Goal: Information Seeking & Learning: Learn about a topic

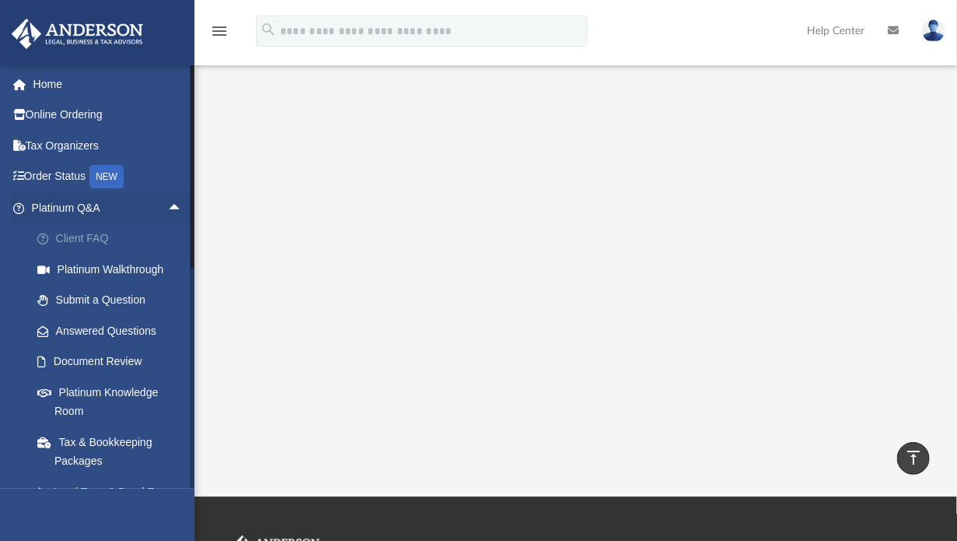
scroll to position [278, 0]
click at [110, 394] on link "Platinum Knowledge Room" at bounding box center [114, 402] width 184 height 50
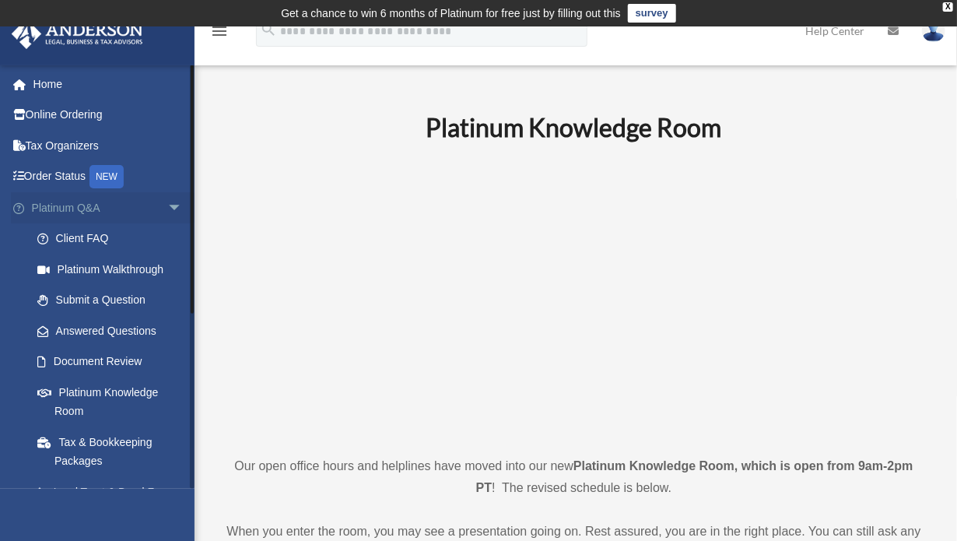
click at [167, 205] on span "arrow_drop_down" at bounding box center [182, 208] width 31 height 32
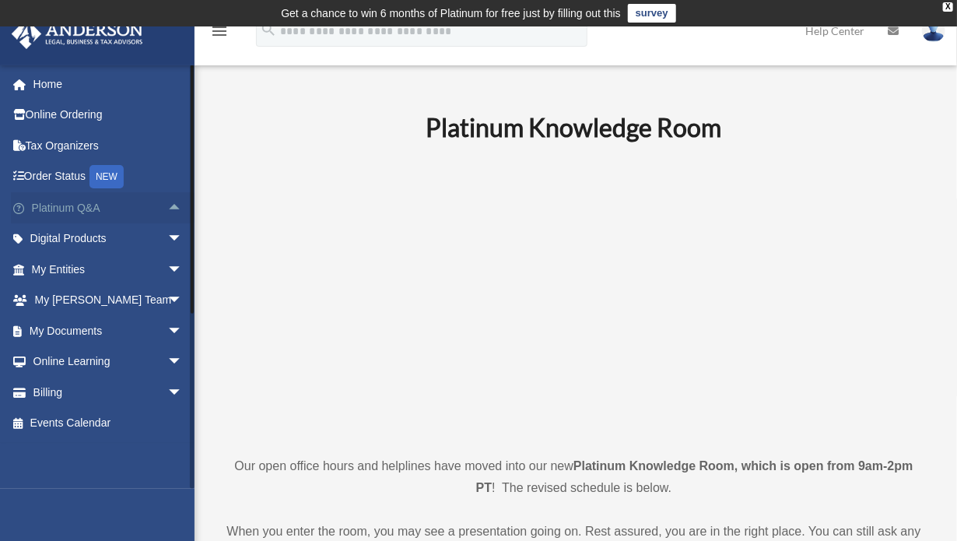
scroll to position [78, 0]
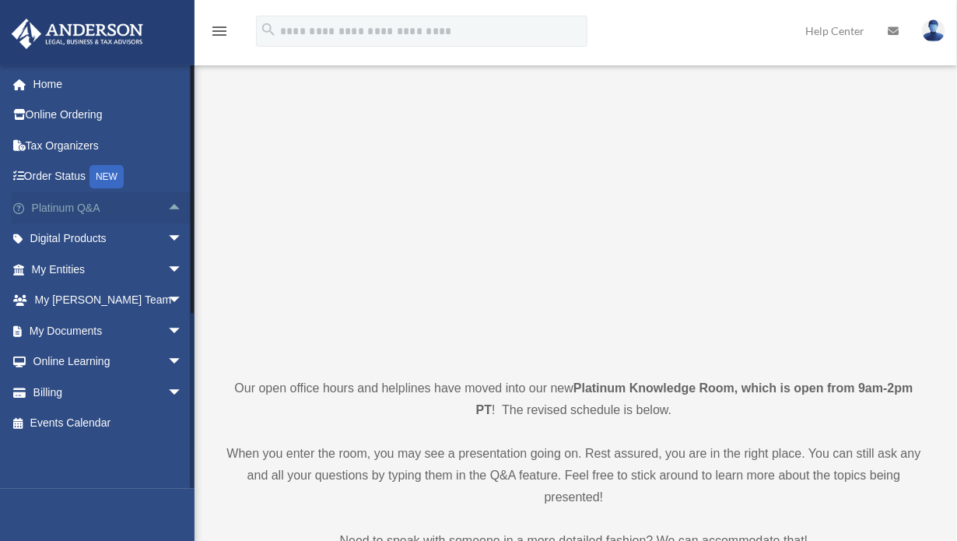
click at [167, 208] on span "arrow_drop_up" at bounding box center [182, 208] width 31 height 32
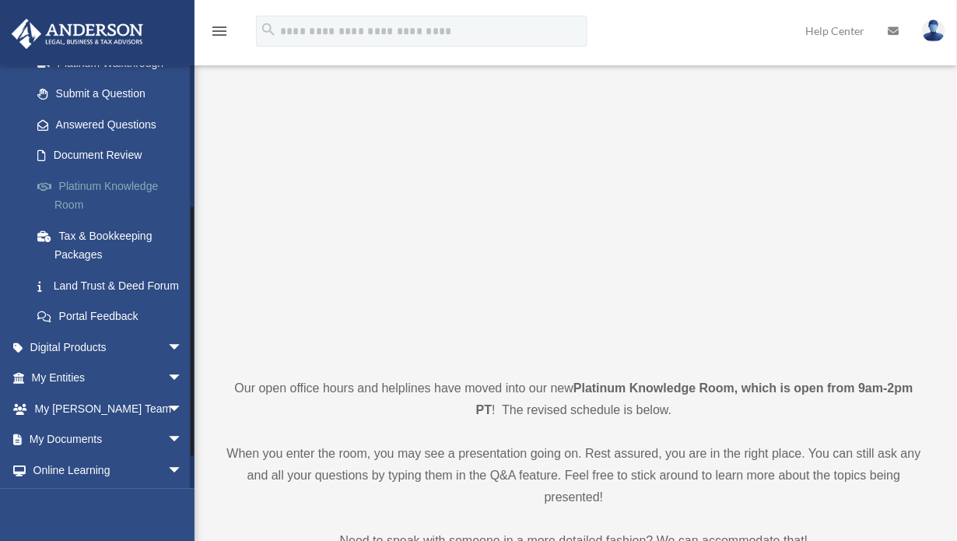
scroll to position [233, 0]
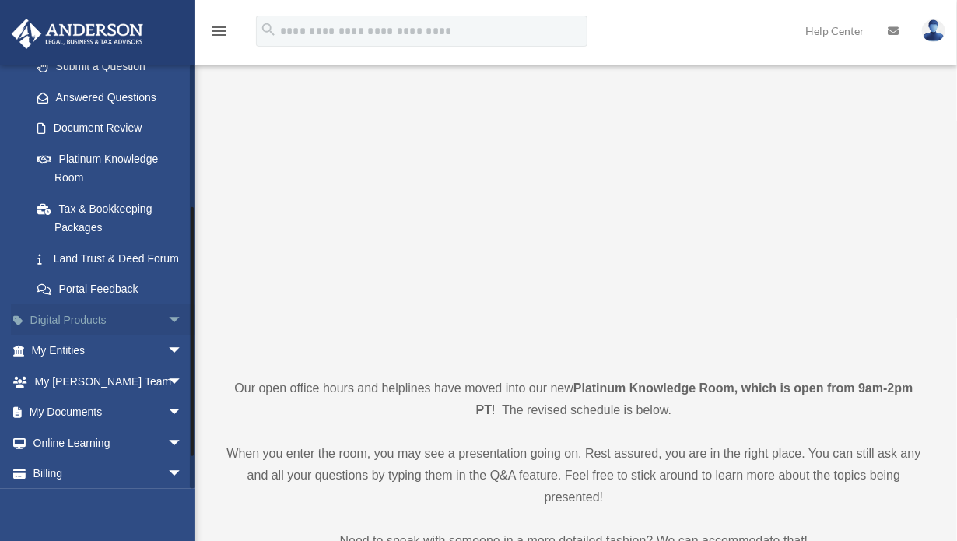
click at [167, 335] on span "arrow_drop_down" at bounding box center [182, 320] width 31 height 32
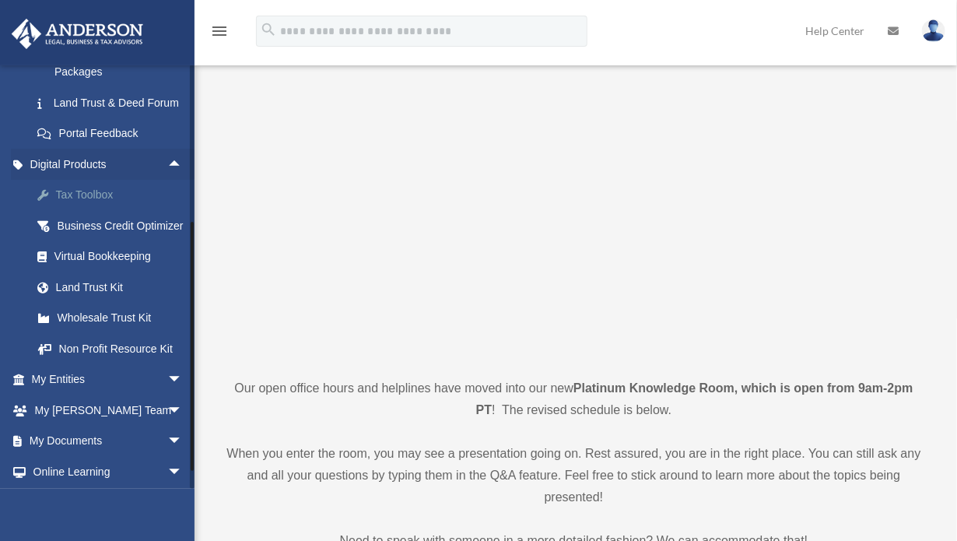
scroll to position [467, 0]
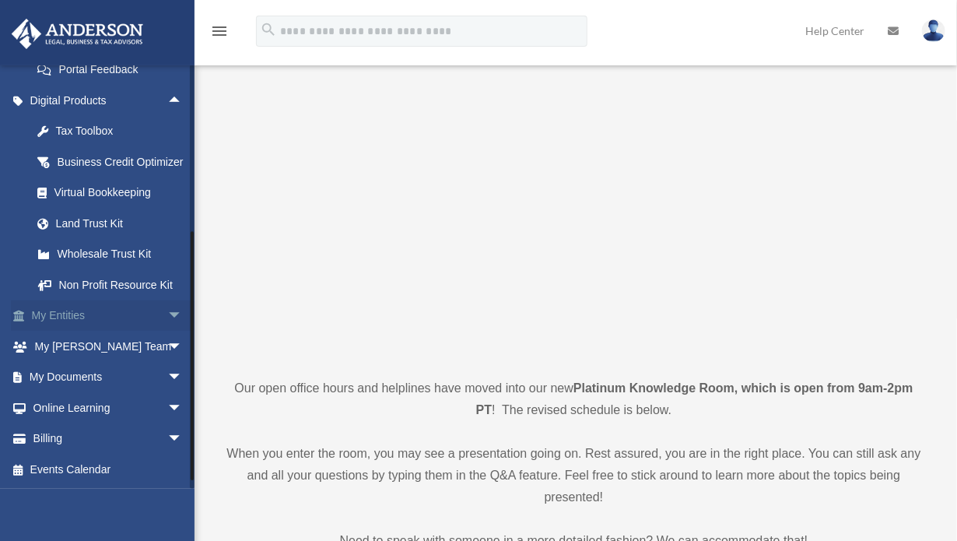
click at [167, 332] on span "arrow_drop_down" at bounding box center [182, 316] width 31 height 32
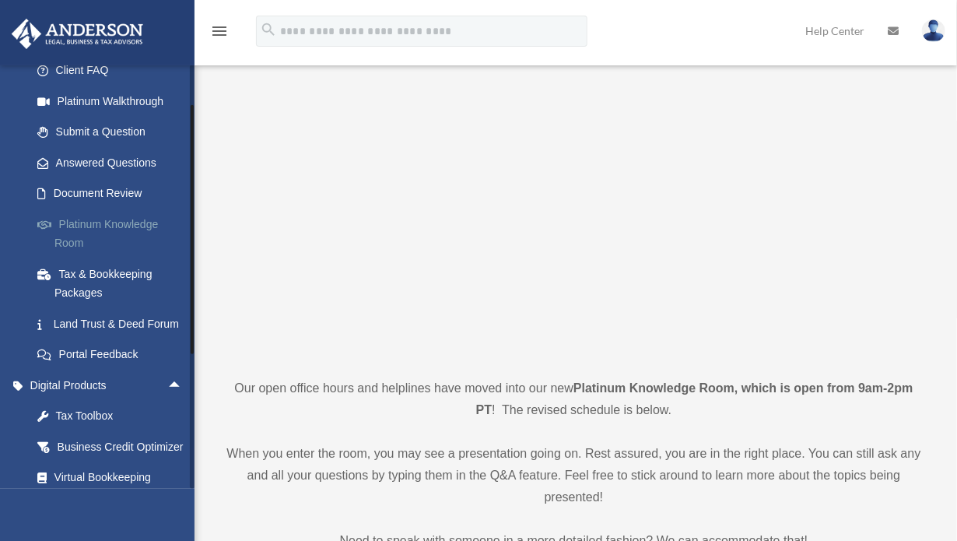
scroll to position [156, 0]
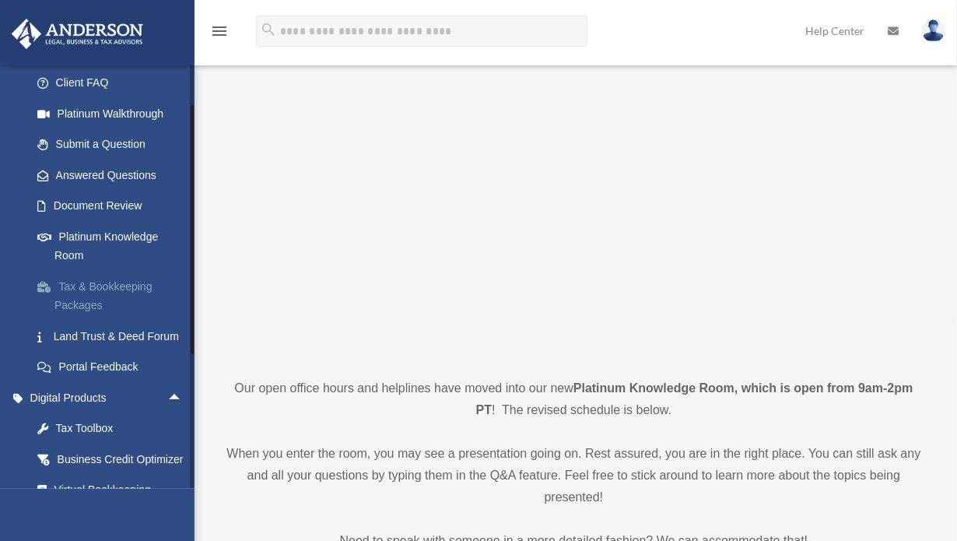
click at [75, 290] on link "Tax & Bookkeeping Packages" at bounding box center [114, 296] width 184 height 50
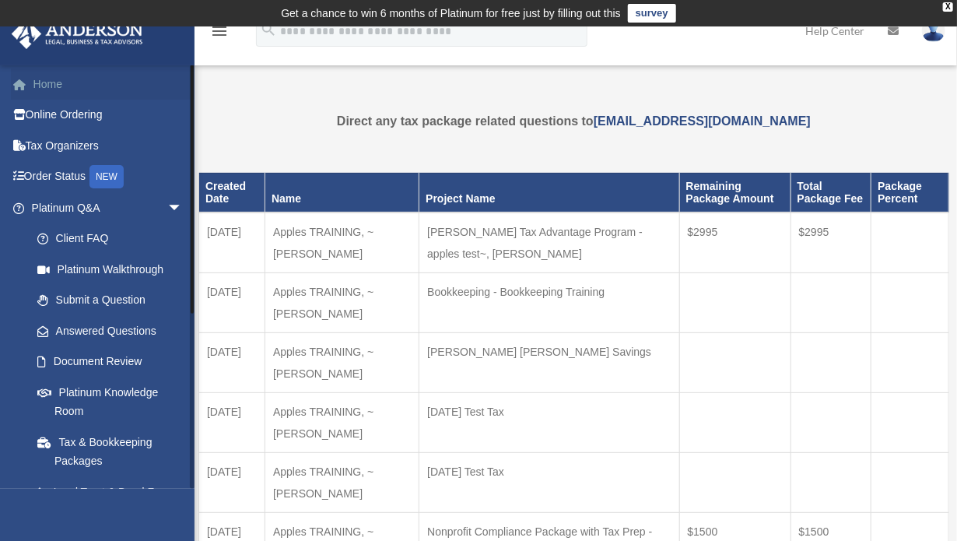
click at [37, 84] on link "Home" at bounding box center [108, 83] width 195 height 31
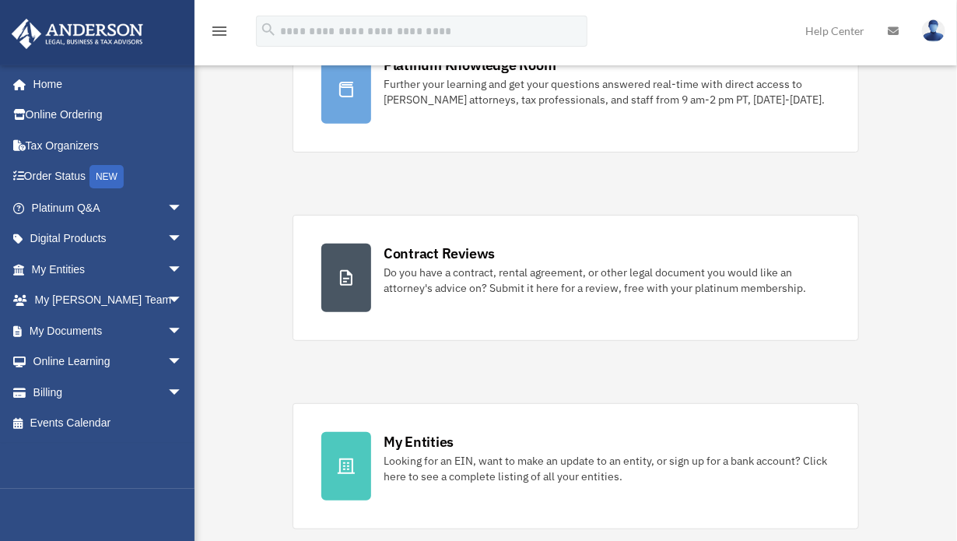
scroll to position [255, 0]
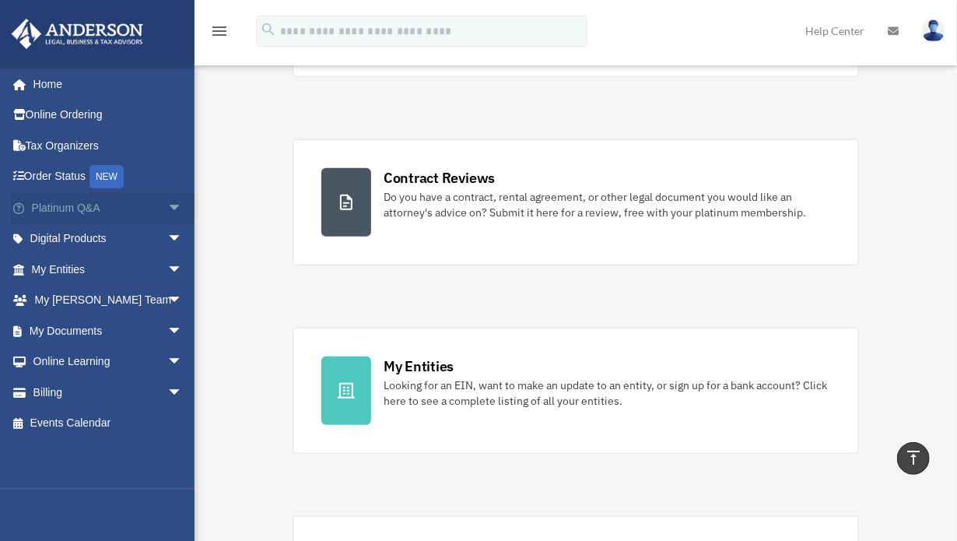
click at [167, 205] on span "arrow_drop_down" at bounding box center [182, 208] width 31 height 32
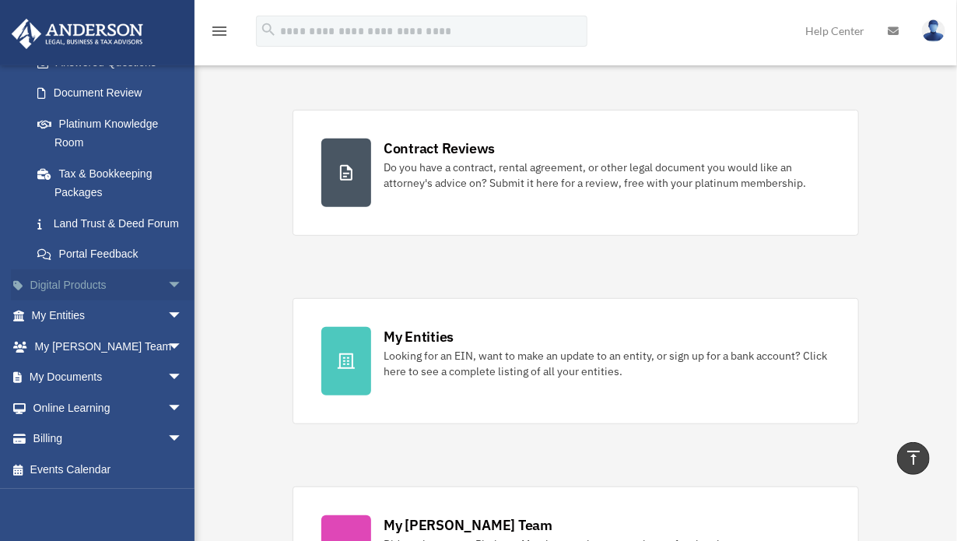
scroll to position [333, 0]
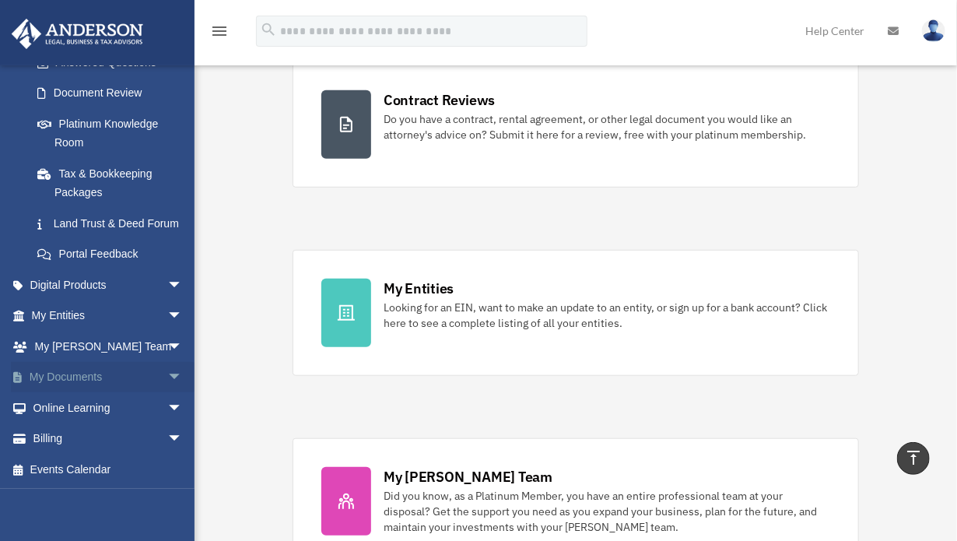
click at [167, 380] on span "arrow_drop_down" at bounding box center [182, 378] width 31 height 32
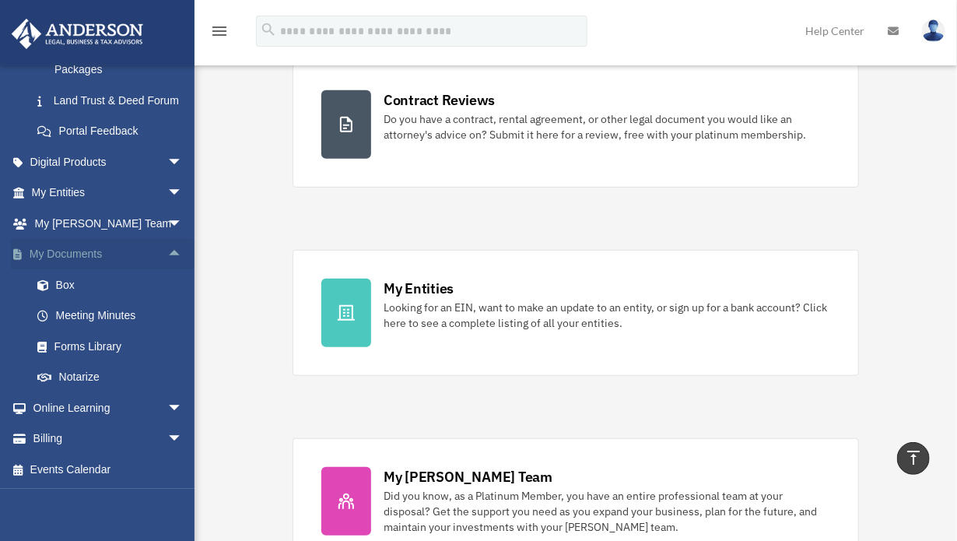
scroll to position [410, 0]
click at [167, 415] on span "arrow_drop_down" at bounding box center [182, 408] width 31 height 32
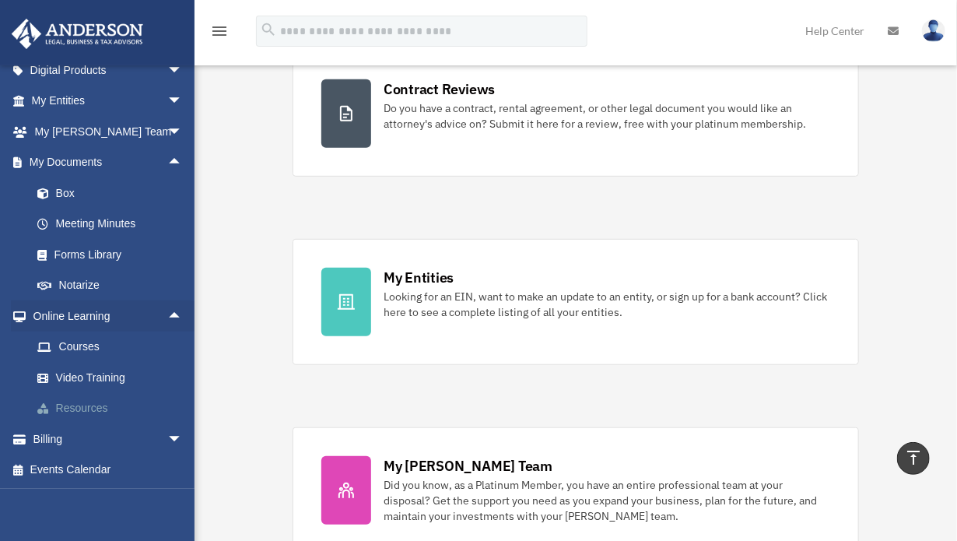
scroll to position [411, 0]
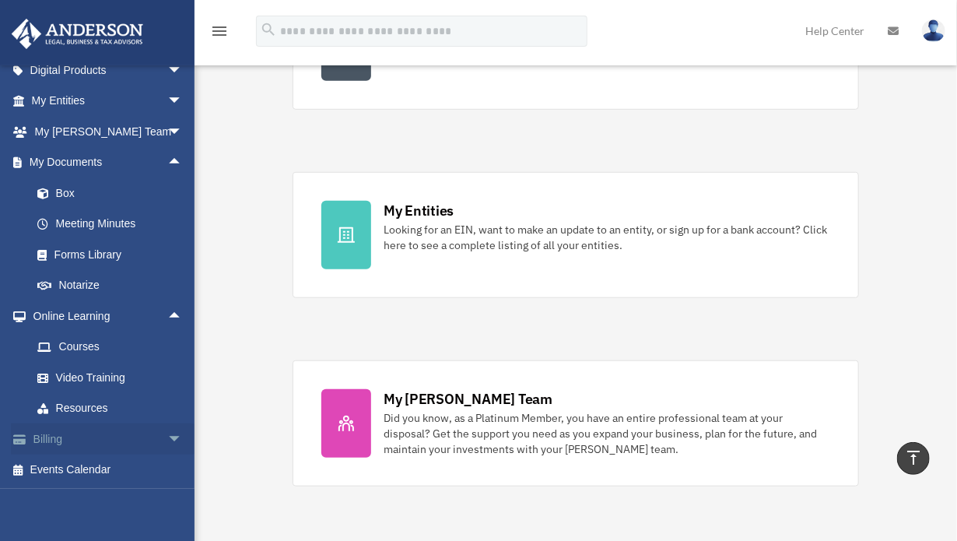
click at [167, 440] on span "arrow_drop_down" at bounding box center [182, 439] width 31 height 32
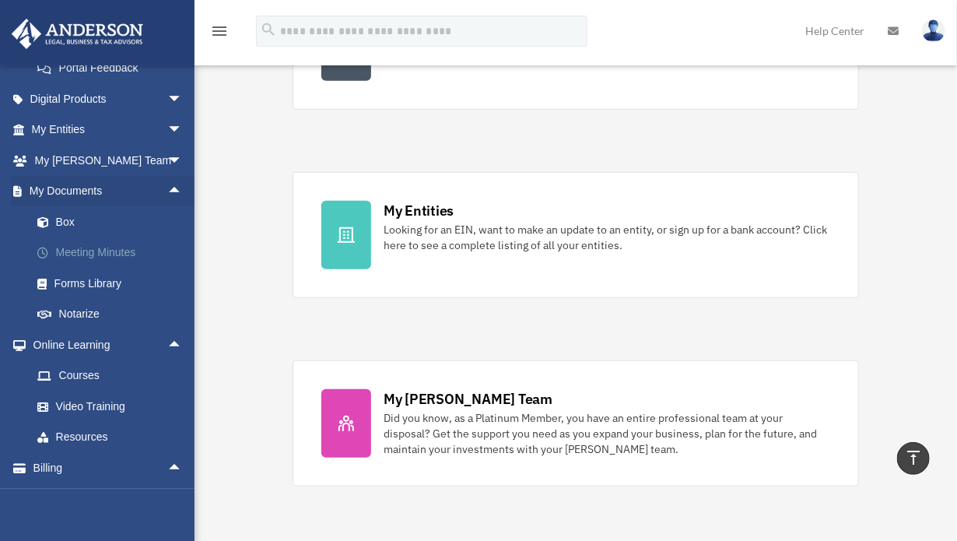
scroll to position [361, 0]
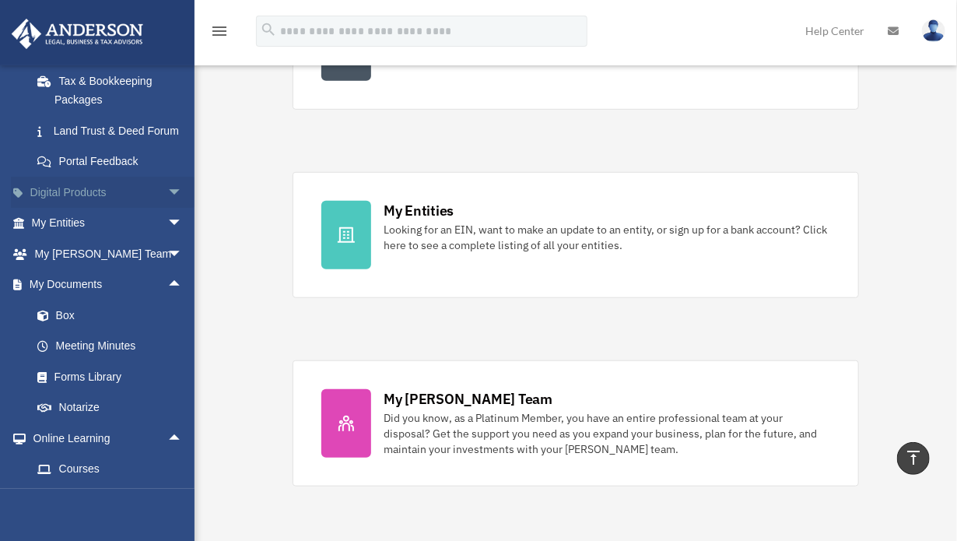
click at [167, 209] on span "arrow_drop_down" at bounding box center [182, 193] width 31 height 32
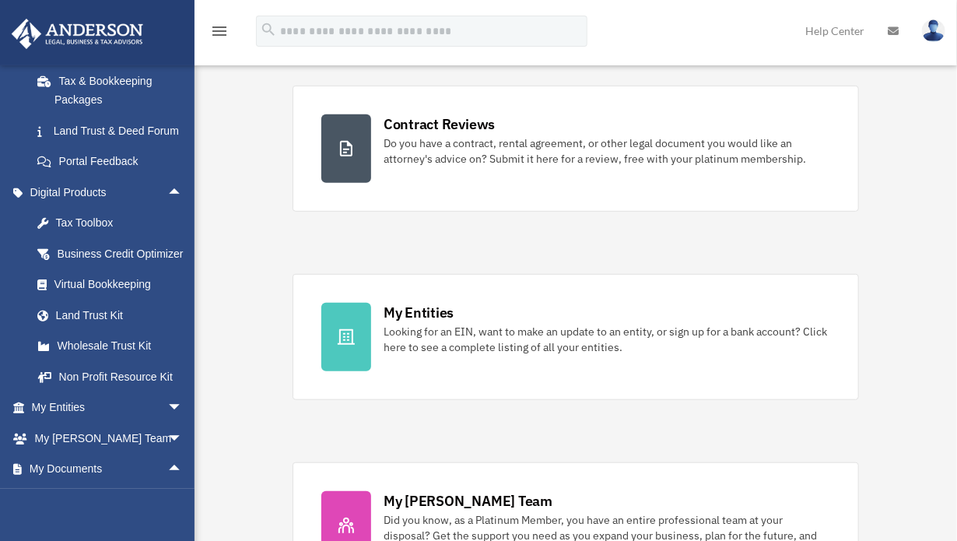
scroll to position [311, 0]
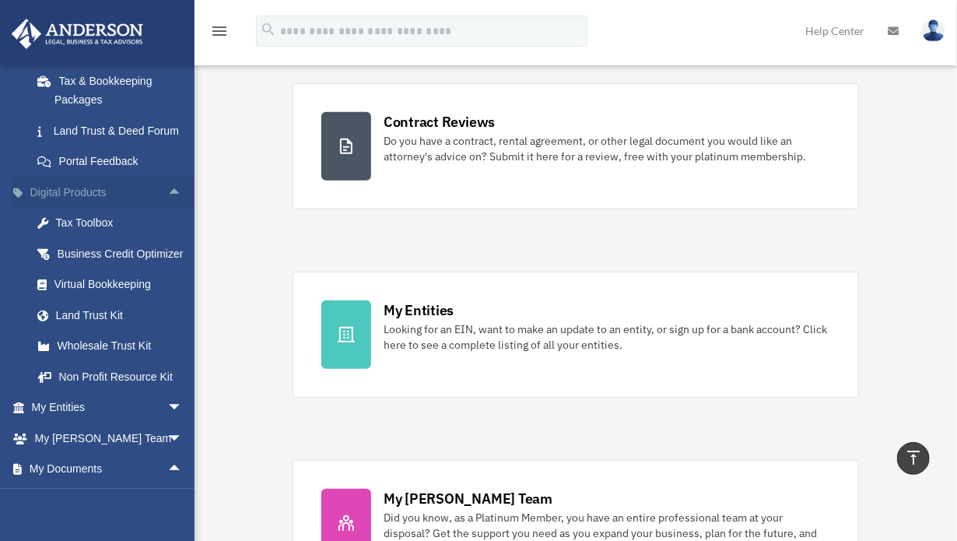
click at [167, 209] on span "arrow_drop_up" at bounding box center [182, 193] width 31 height 32
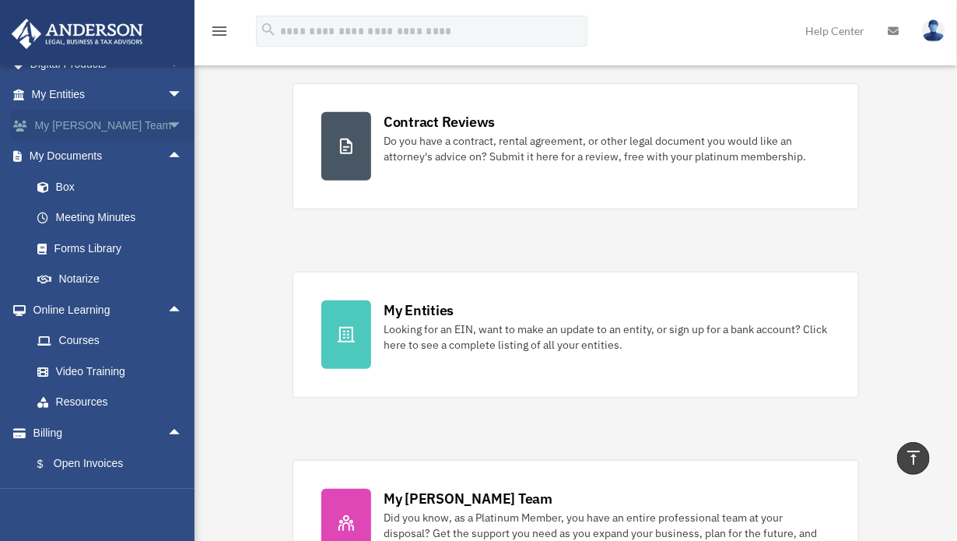
scroll to position [517, 0]
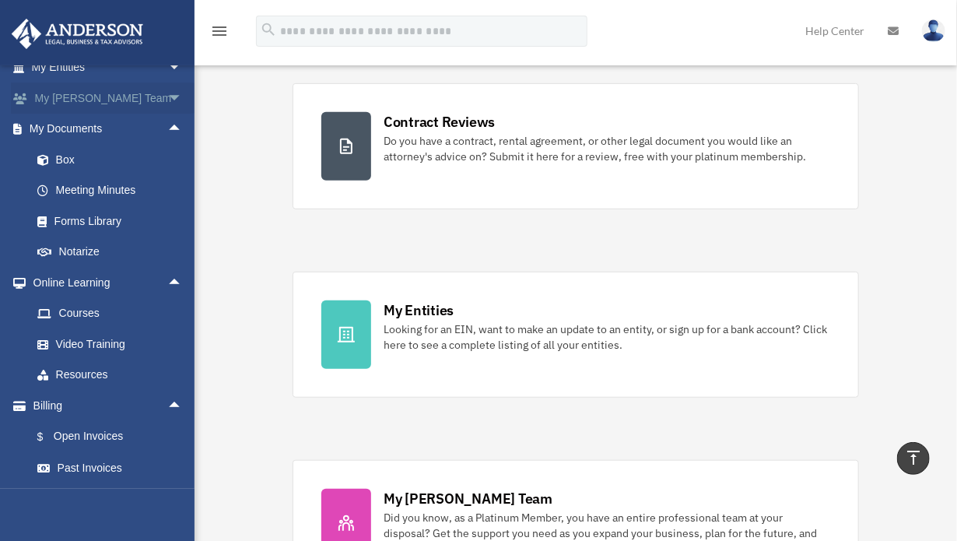
click at [167, 145] on span "arrow_drop_up" at bounding box center [182, 130] width 31 height 32
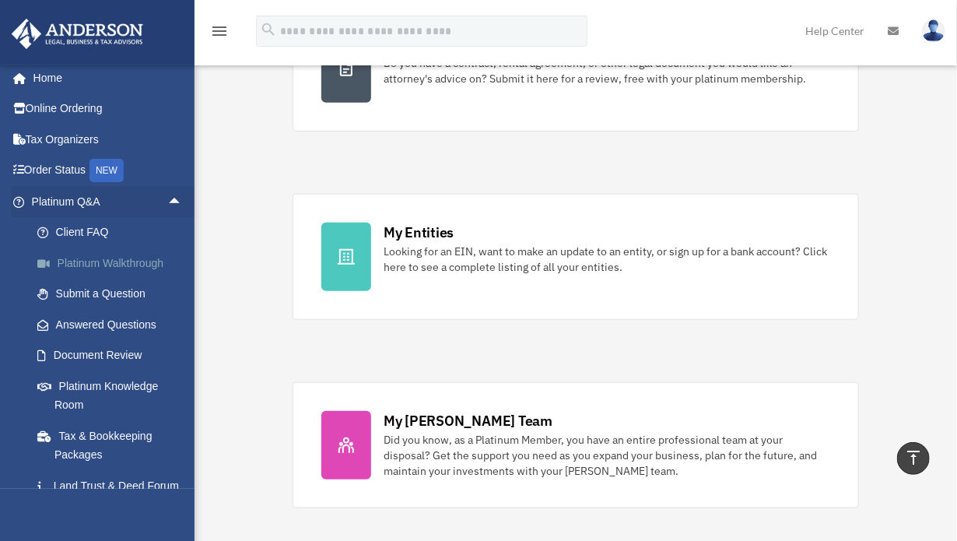
scroll to position [5, 0]
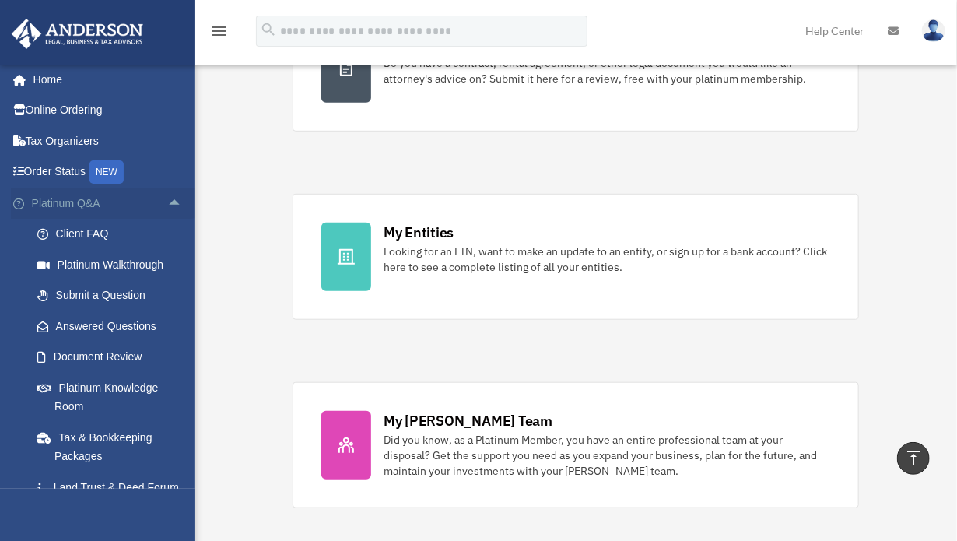
click at [167, 204] on span "arrow_drop_up" at bounding box center [182, 204] width 31 height 32
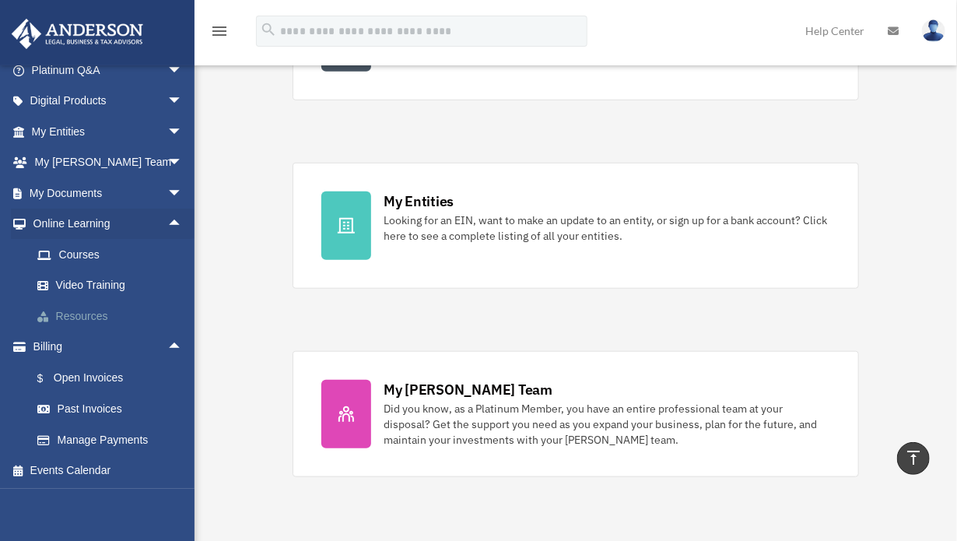
scroll to position [467, 0]
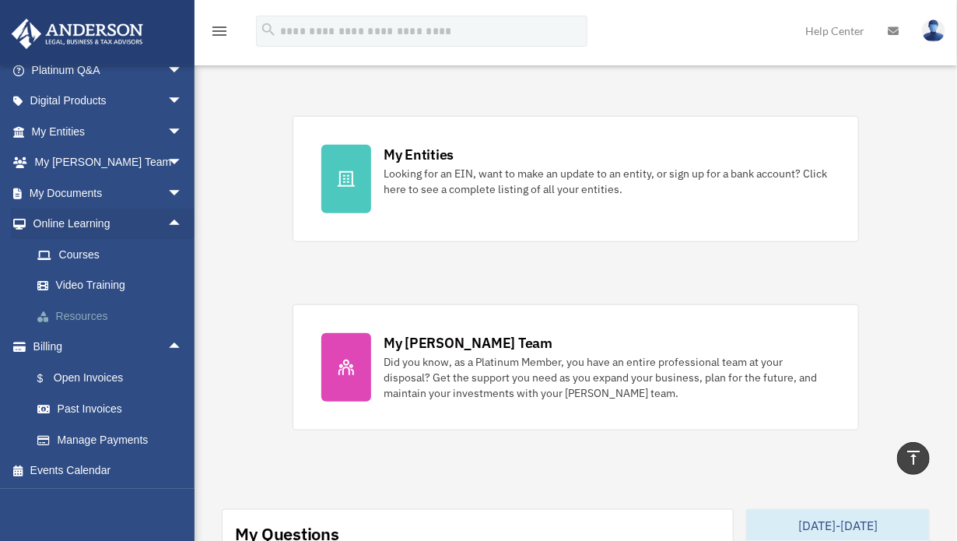
click at [101, 314] on link "Resources" at bounding box center [114, 315] width 184 height 31
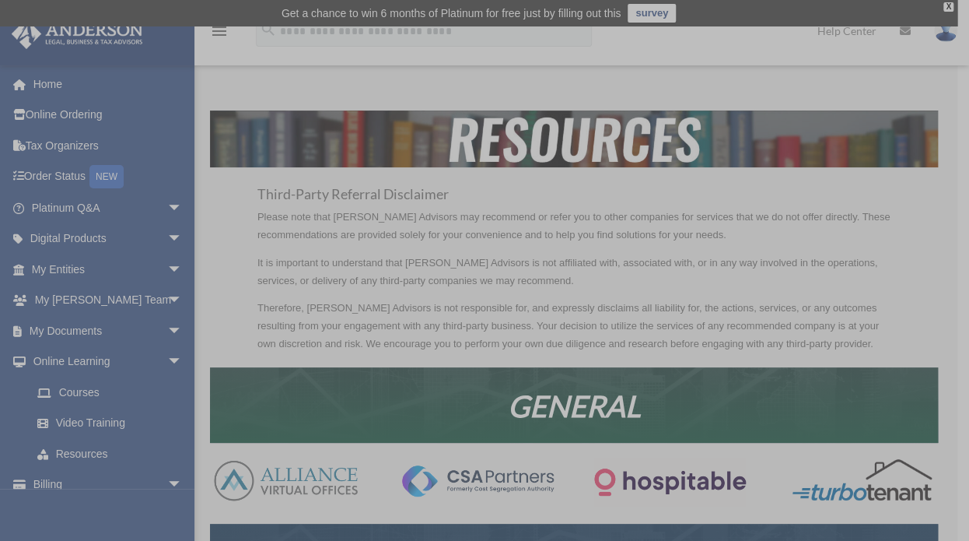
click at [168, 211] on div "x" at bounding box center [484, 270] width 969 height 541
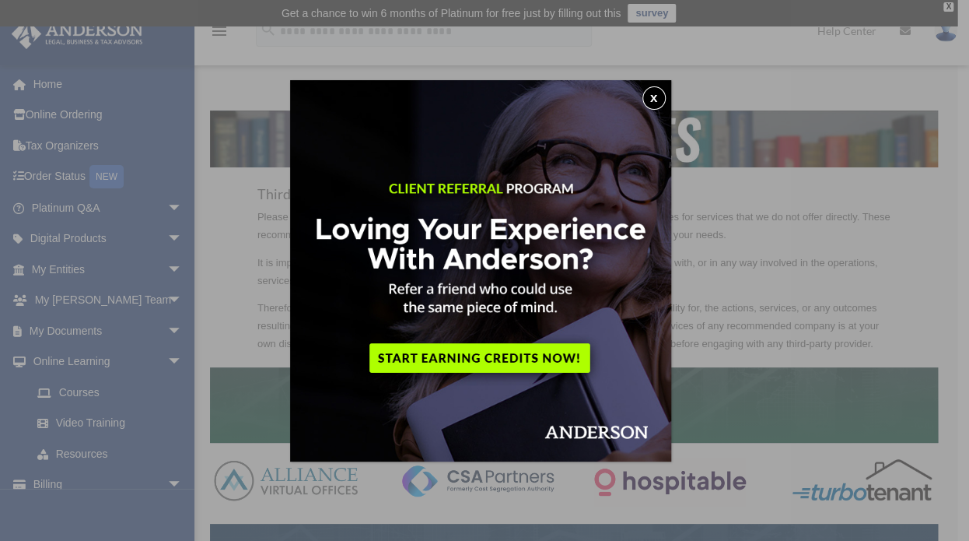
click at [655, 100] on button "x" at bounding box center [654, 97] width 23 height 23
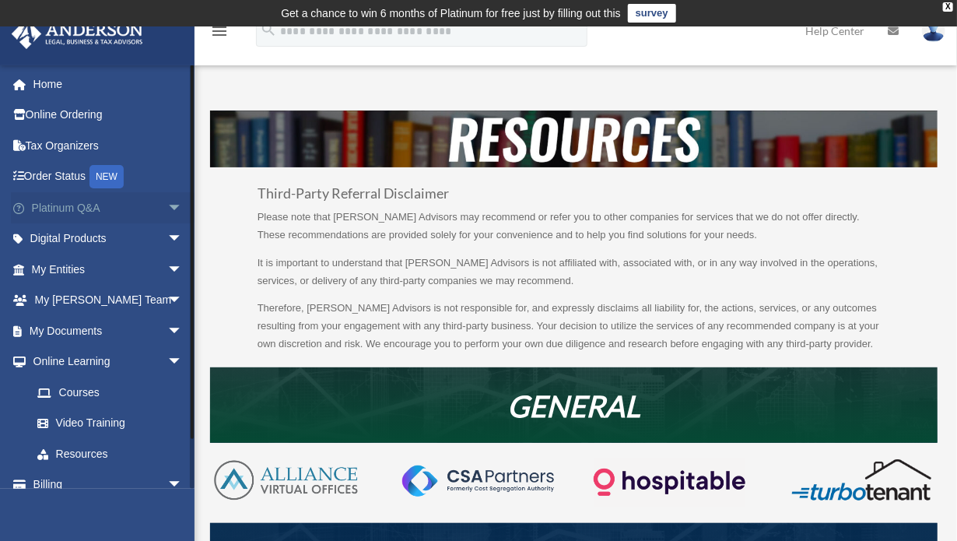
click at [167, 202] on span "arrow_drop_down" at bounding box center [182, 208] width 31 height 32
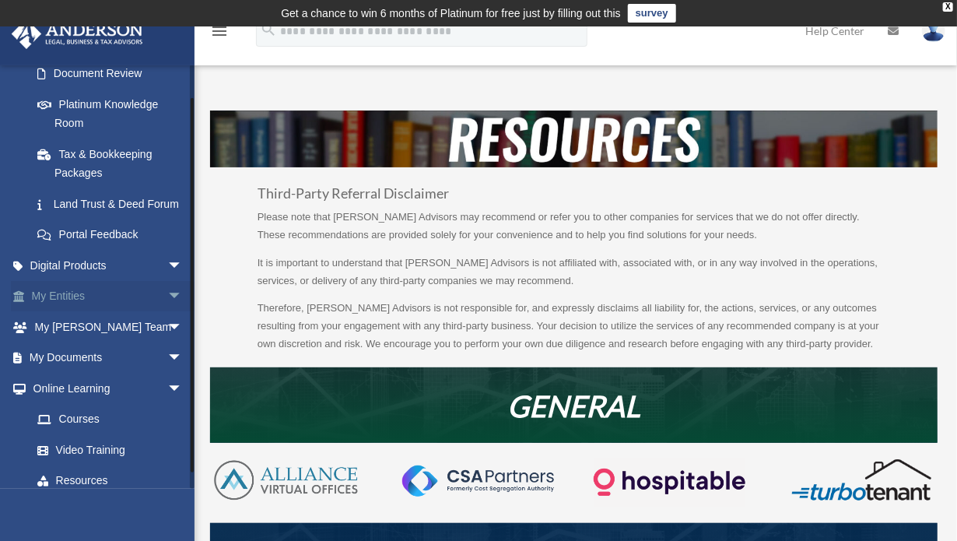
scroll to position [311, 0]
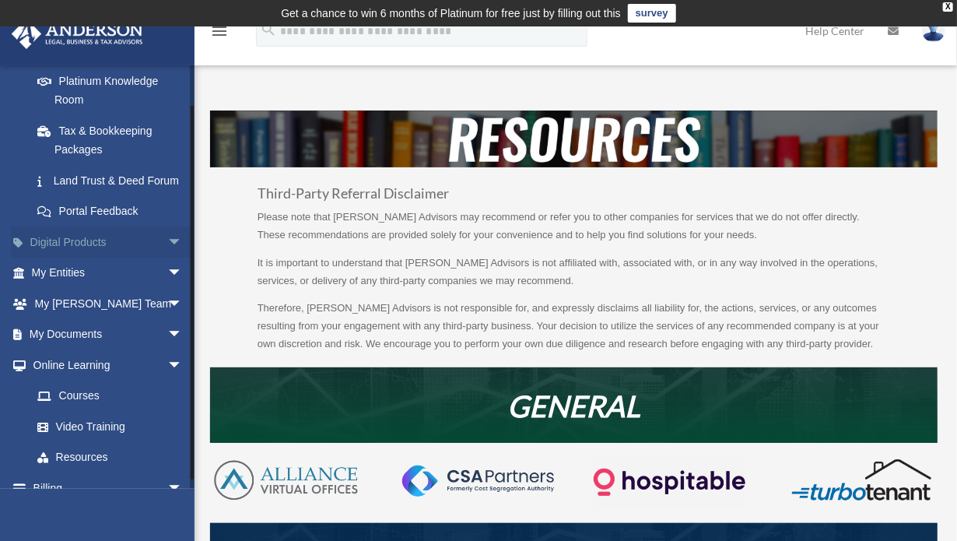
click at [167, 258] on span "arrow_drop_down" at bounding box center [182, 242] width 31 height 32
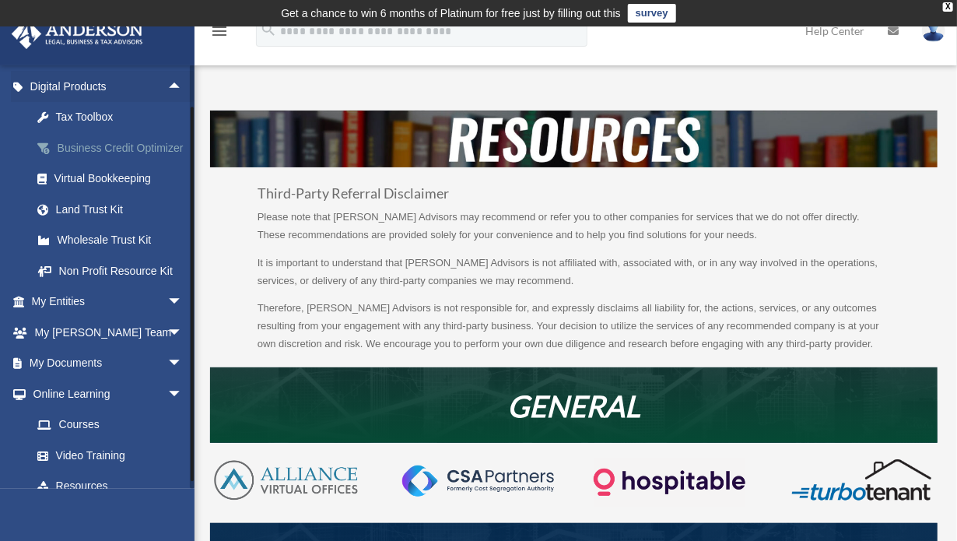
scroll to position [545, 0]
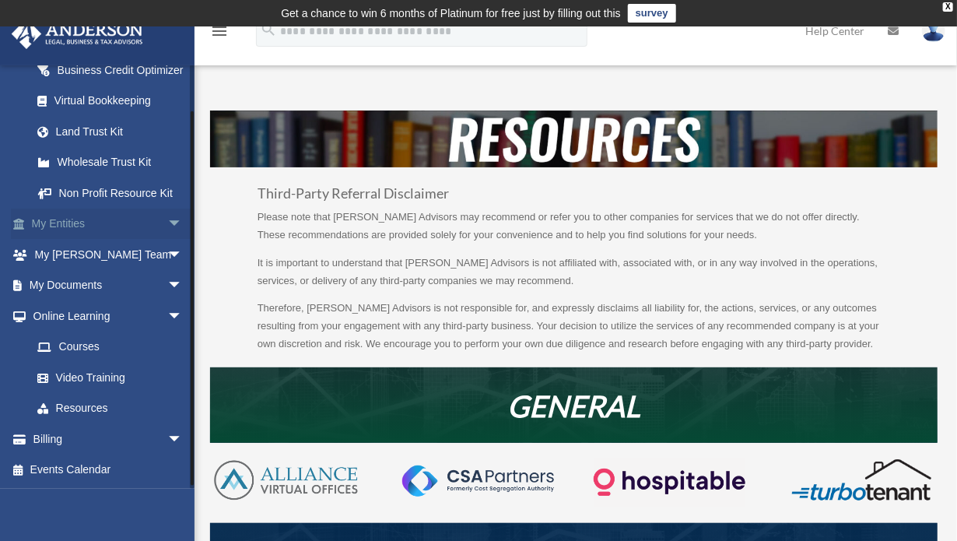
click at [167, 240] on span "arrow_drop_down" at bounding box center [182, 225] width 31 height 32
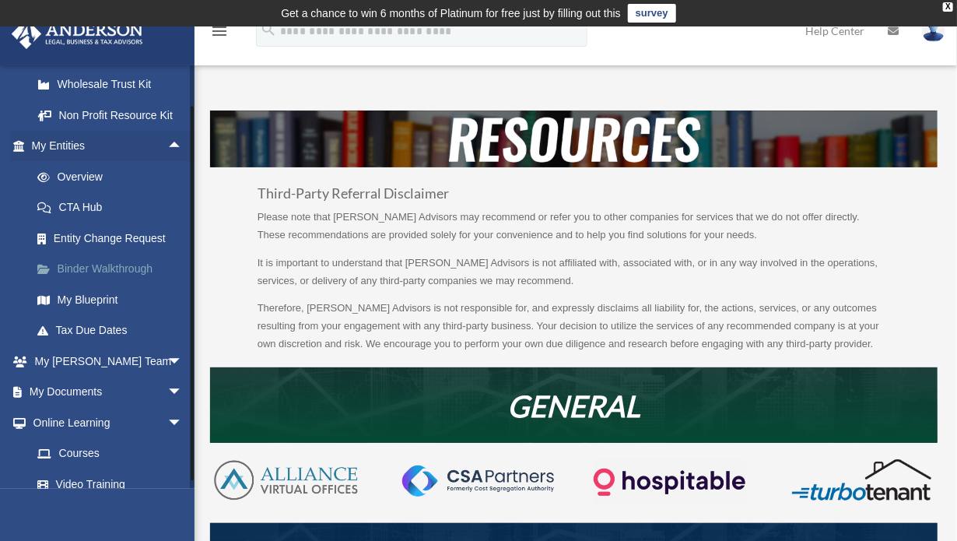
scroll to position [700, 0]
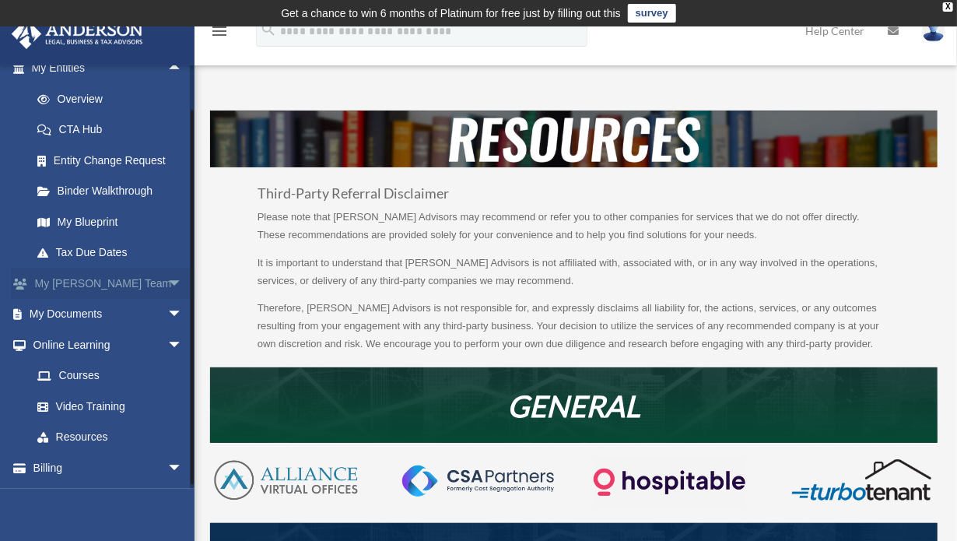
click at [167, 300] on span "arrow_drop_down" at bounding box center [182, 284] width 31 height 32
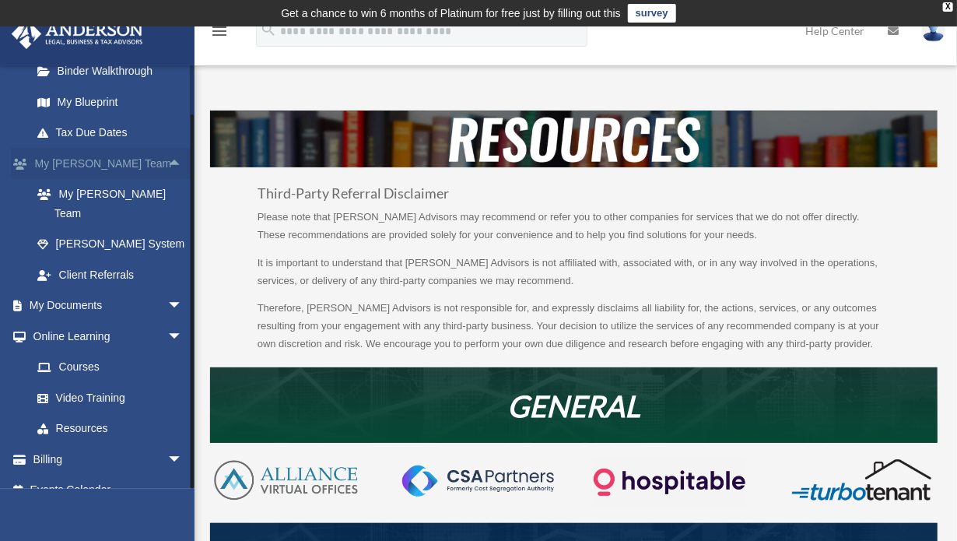
scroll to position [856, 0]
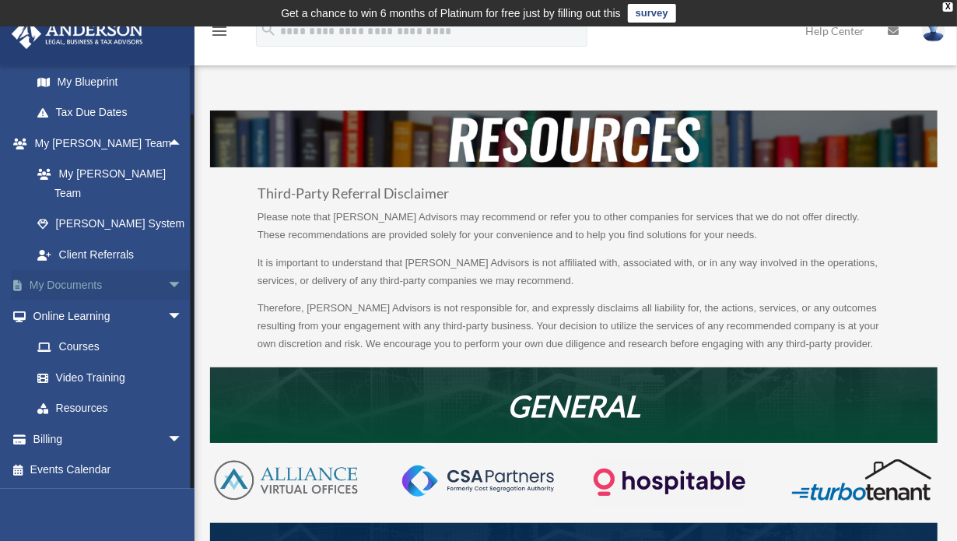
click at [167, 291] on span "arrow_drop_down" at bounding box center [182, 286] width 31 height 32
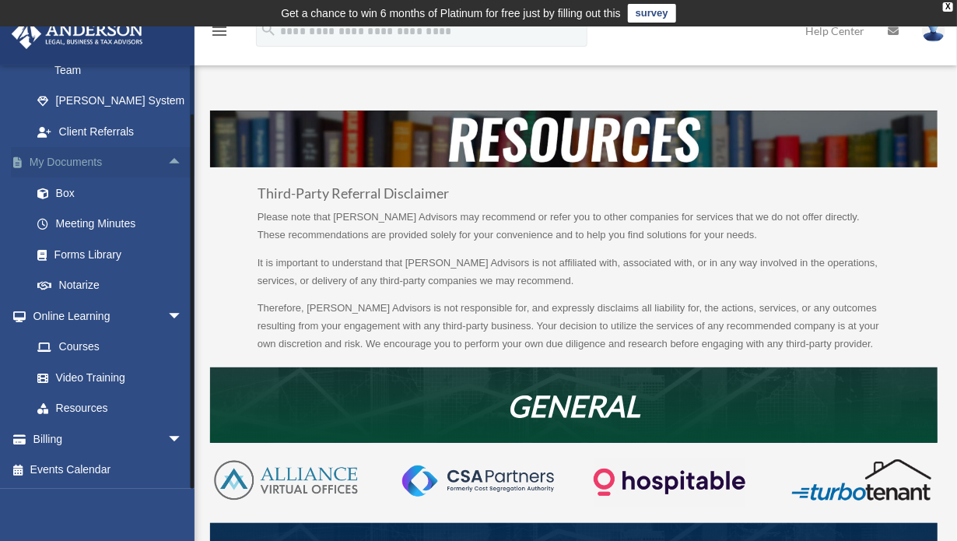
scroll to position [982, 0]
click at [67, 251] on link "Forms Library" at bounding box center [114, 254] width 184 height 31
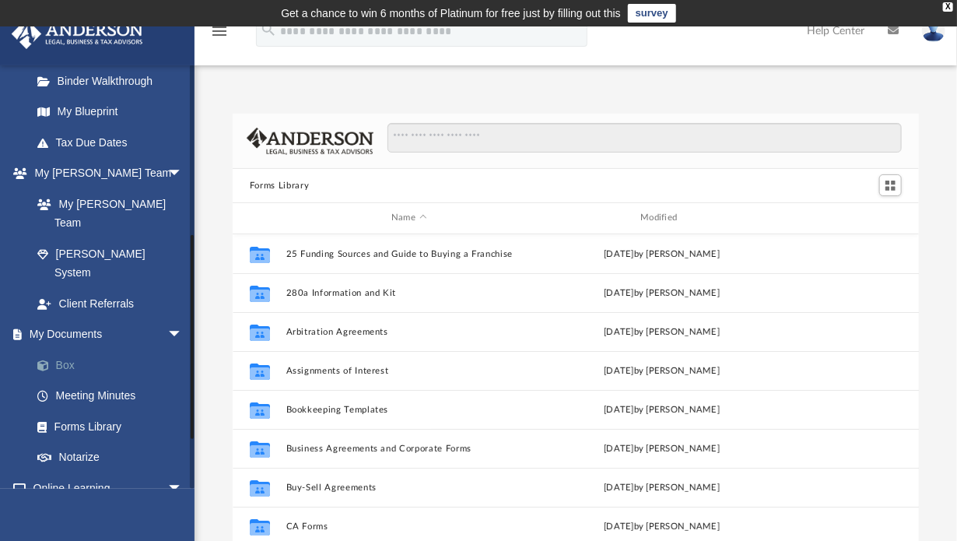
scroll to position [389, 0]
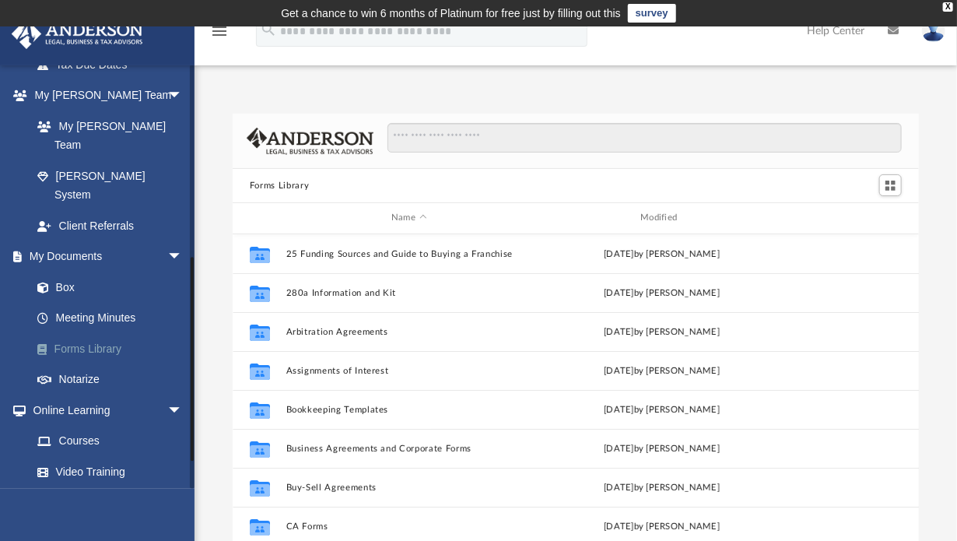
click at [89, 333] on link "Forms Library" at bounding box center [114, 348] width 184 height 31
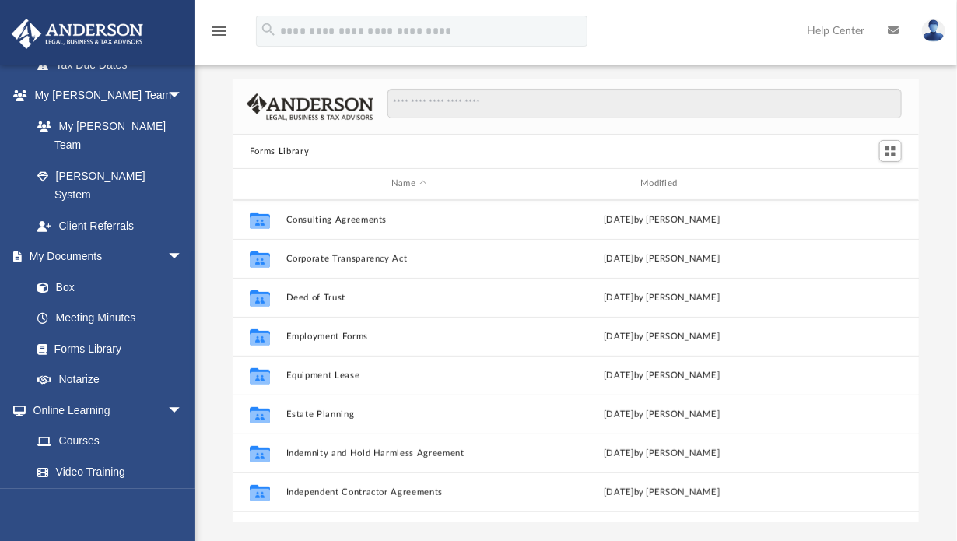
scroll to position [0, 0]
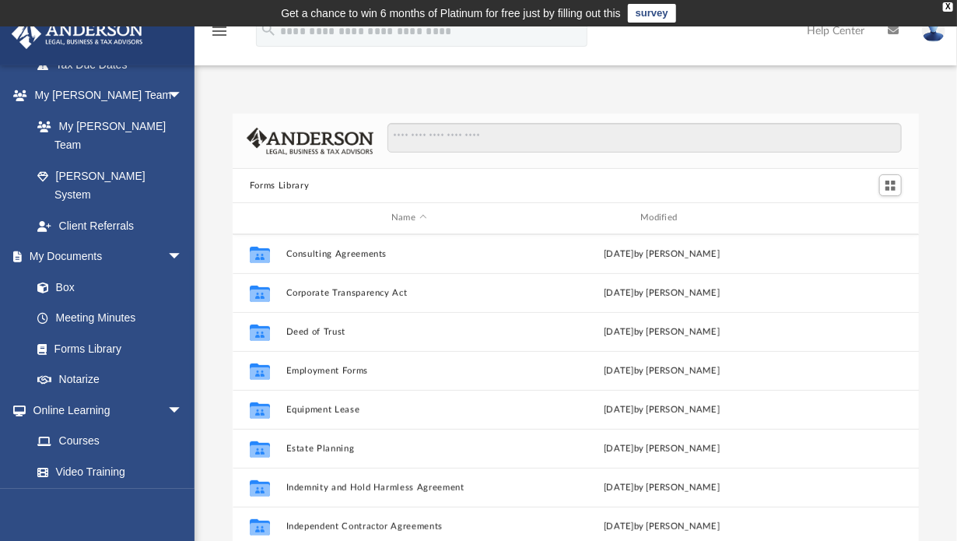
click at [212, 33] on icon "menu" at bounding box center [219, 31] width 19 height 19
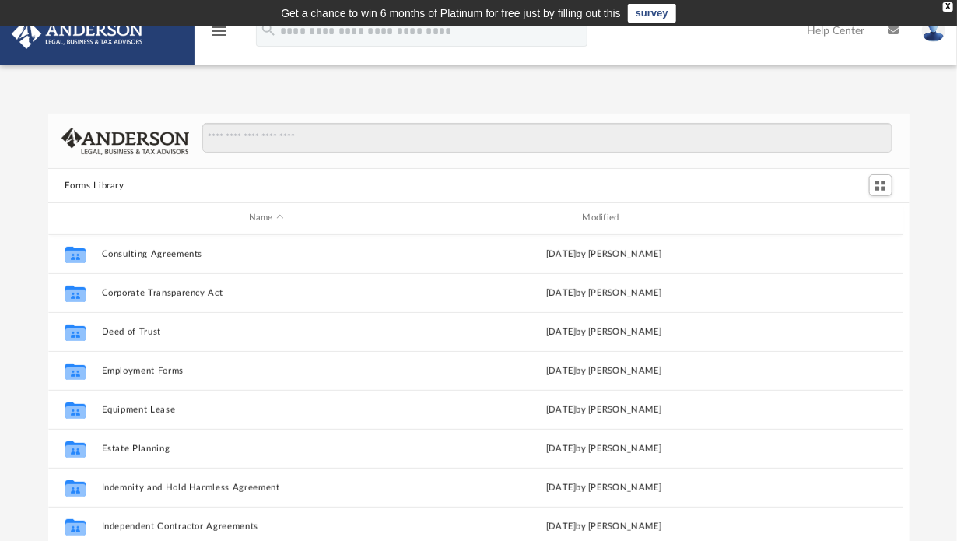
scroll to position [342, 850]
click at [212, 33] on icon "menu" at bounding box center [219, 31] width 19 height 19
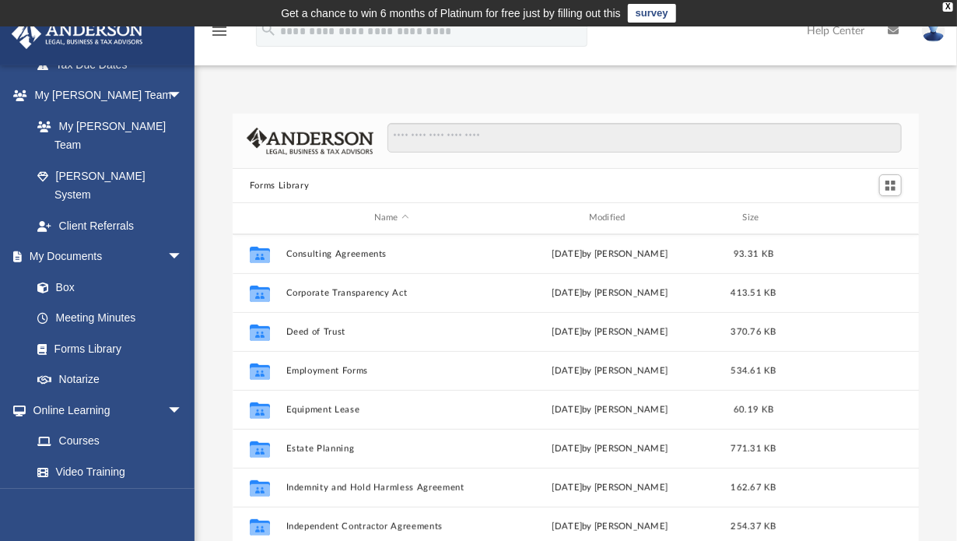
scroll to position [342, 675]
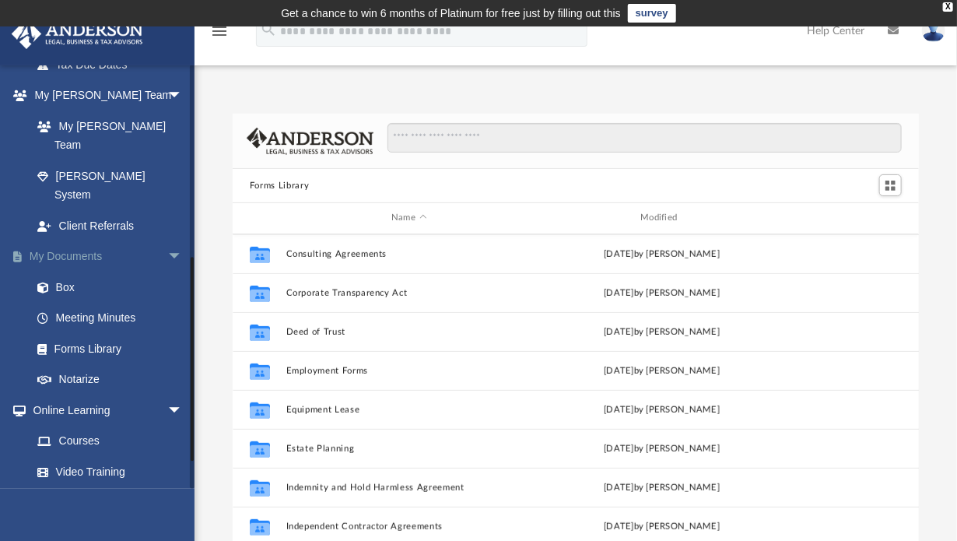
click at [110, 241] on link "My Documents arrow_drop_down" at bounding box center [108, 256] width 195 height 31
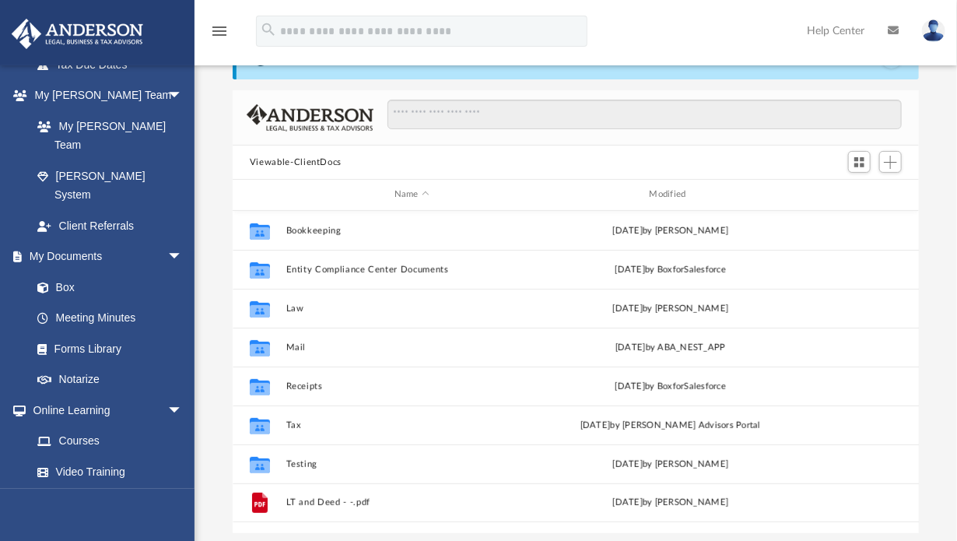
scroll to position [156, 0]
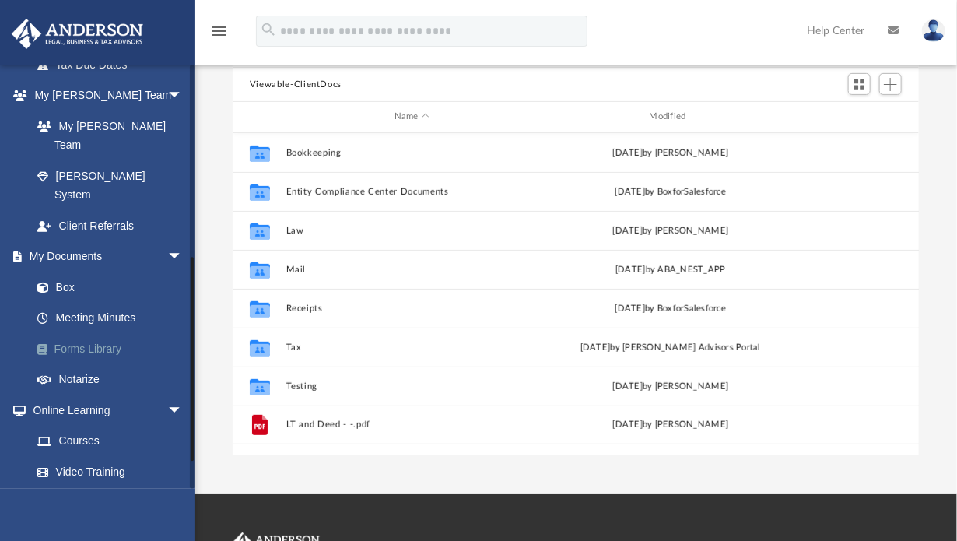
click at [108, 333] on link "Forms Library" at bounding box center [114, 348] width 184 height 31
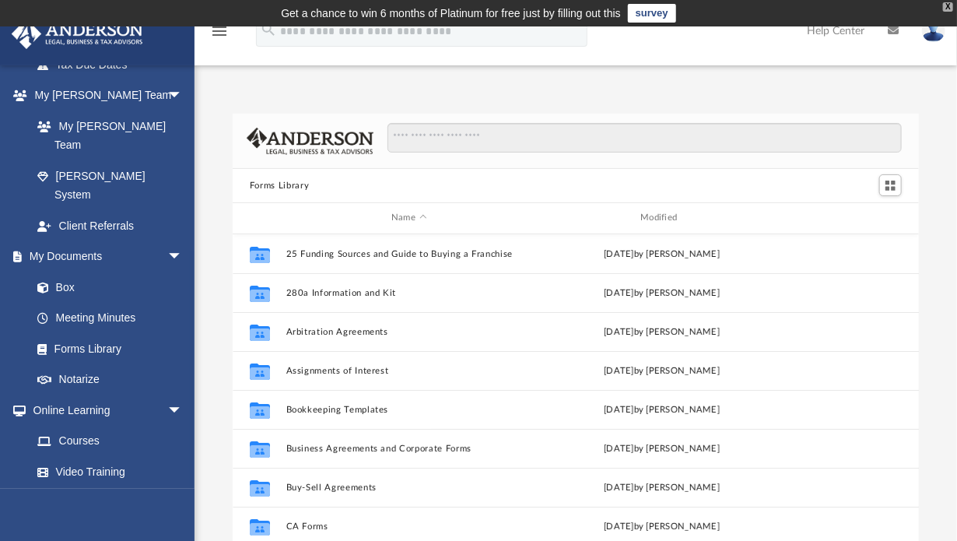
click at [948, 6] on div "X" at bounding box center [948, 6] width 10 height 9
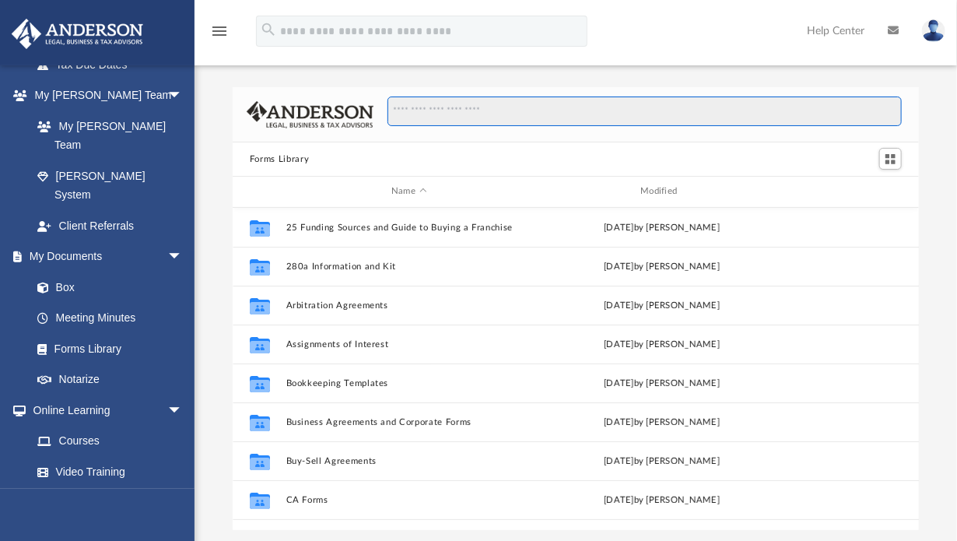
click at [421, 116] on input "Search files and folders" at bounding box center [644, 111] width 514 height 30
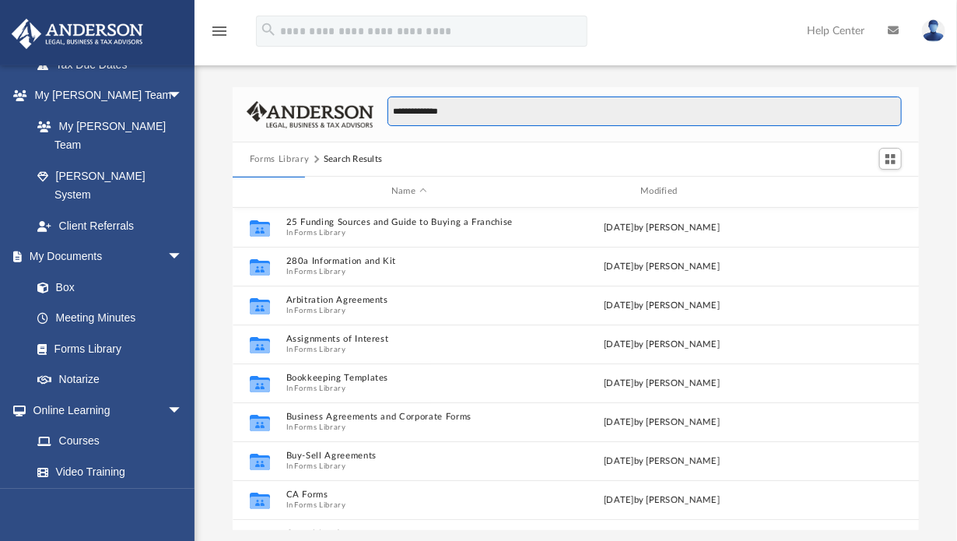
type input "**********"
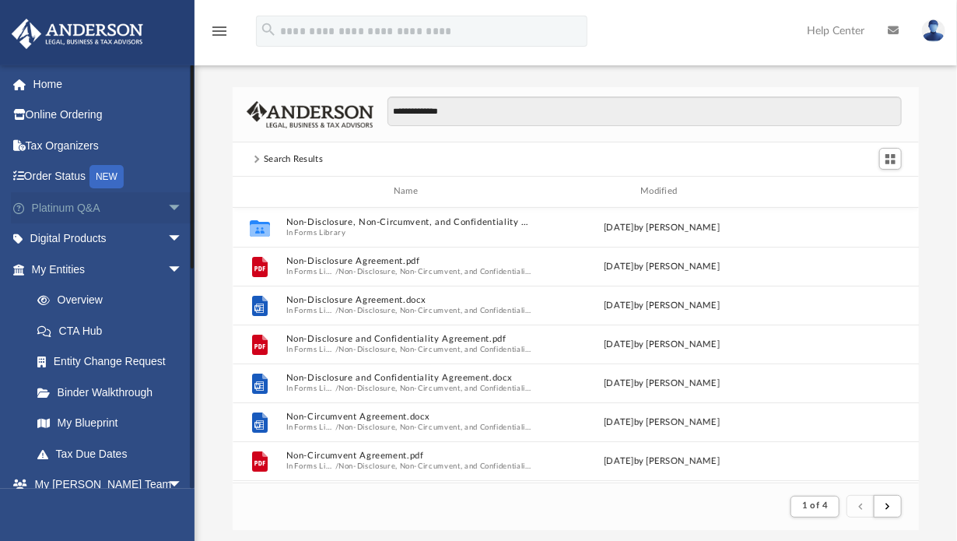
click at [167, 208] on span "arrow_drop_down" at bounding box center [182, 208] width 31 height 32
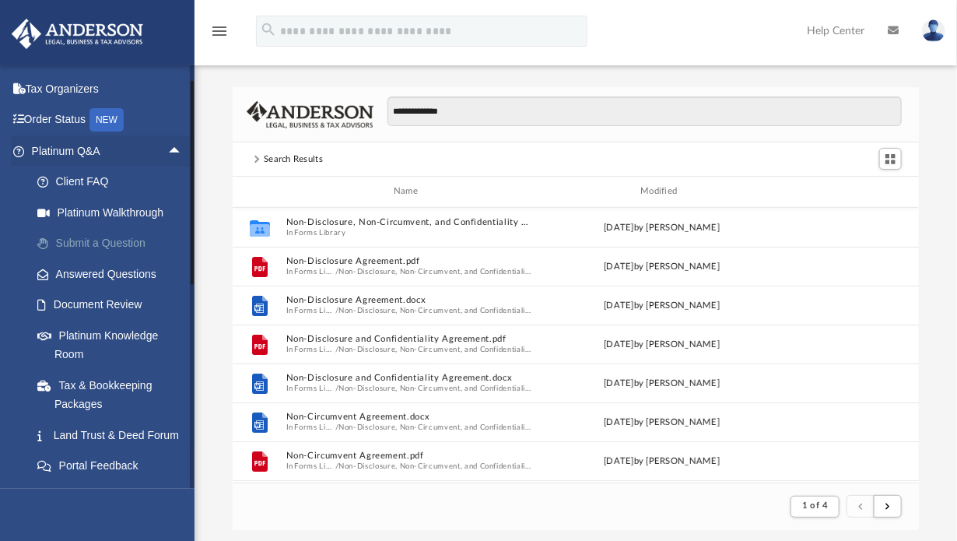
scroll to position [78, 0]
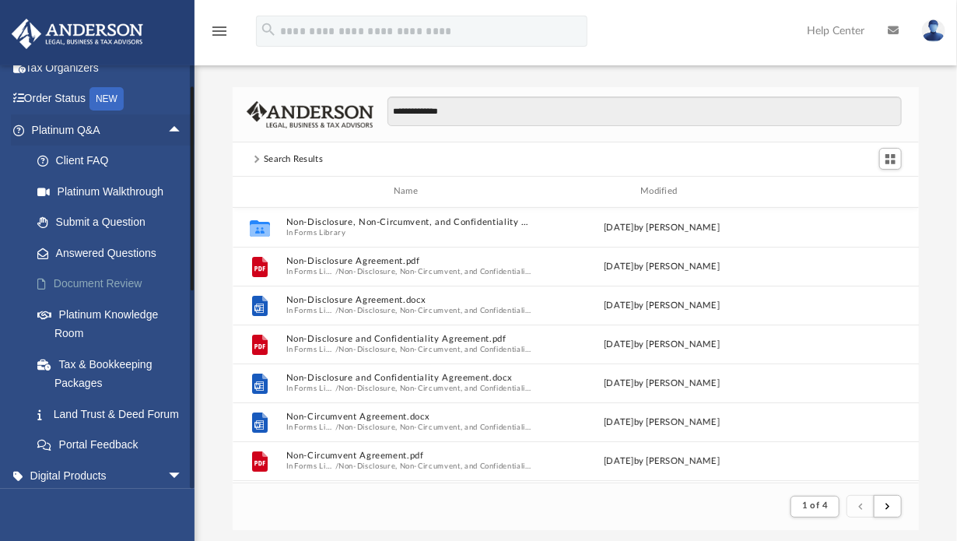
click at [108, 286] on link "Document Review" at bounding box center [114, 283] width 184 height 31
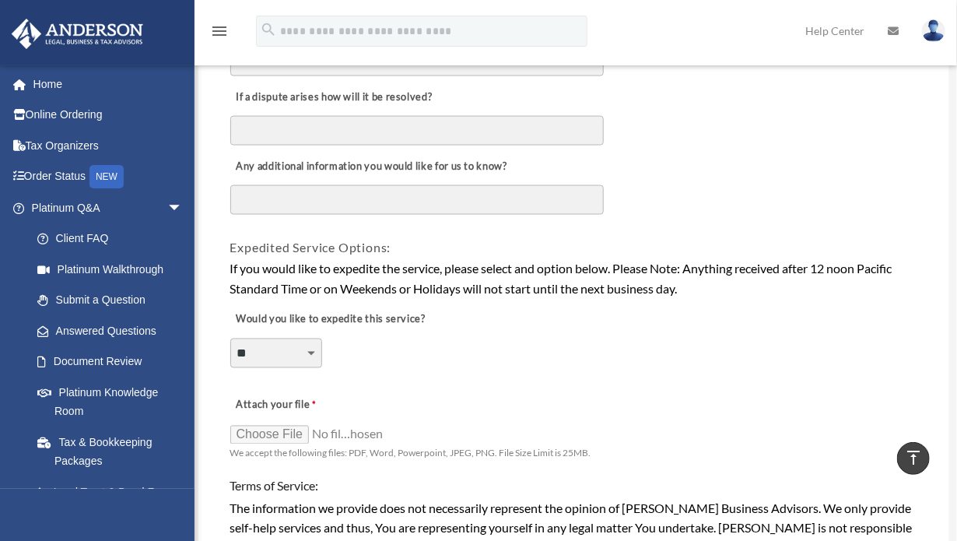
scroll to position [1011, 0]
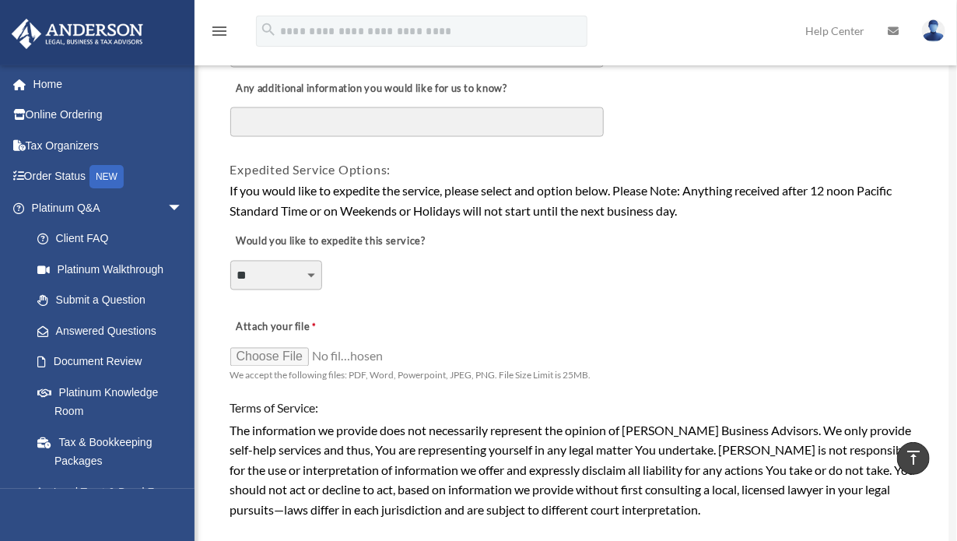
click at [254, 261] on select "**********" at bounding box center [276, 276] width 92 height 30
click at [230, 261] on select "**********" at bounding box center [276, 276] width 92 height 30
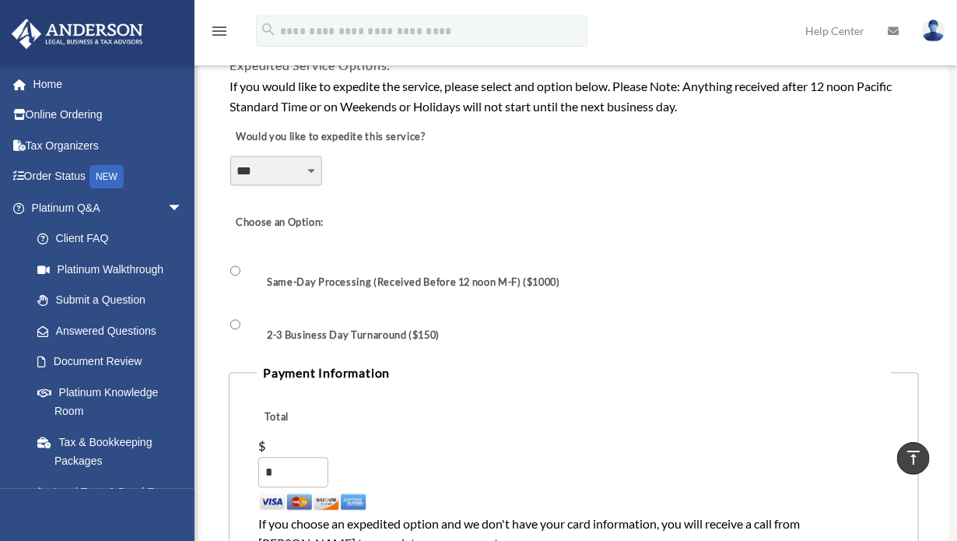
scroll to position [1089, 0]
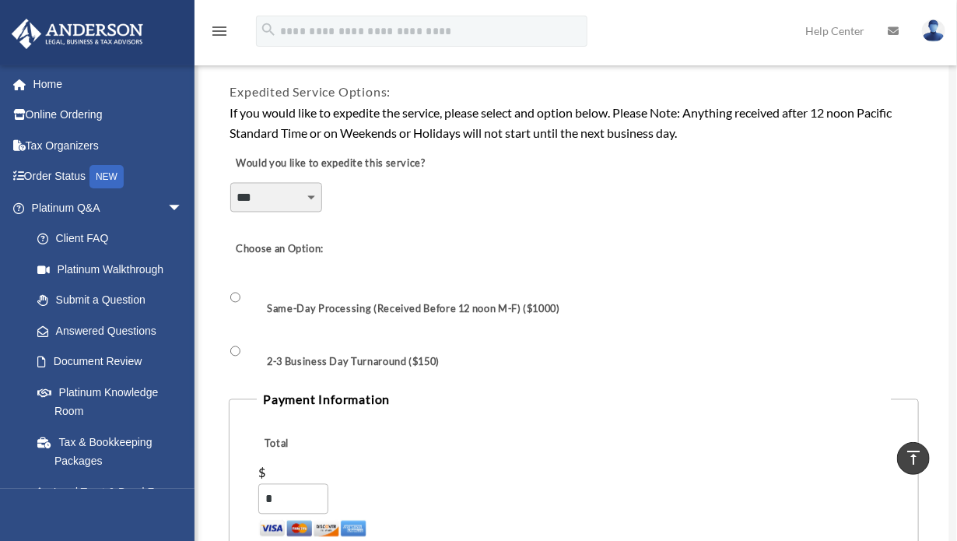
click at [255, 191] on select "**********" at bounding box center [276, 198] width 92 height 30
click at [230, 183] on select "**********" at bounding box center [276, 198] width 92 height 30
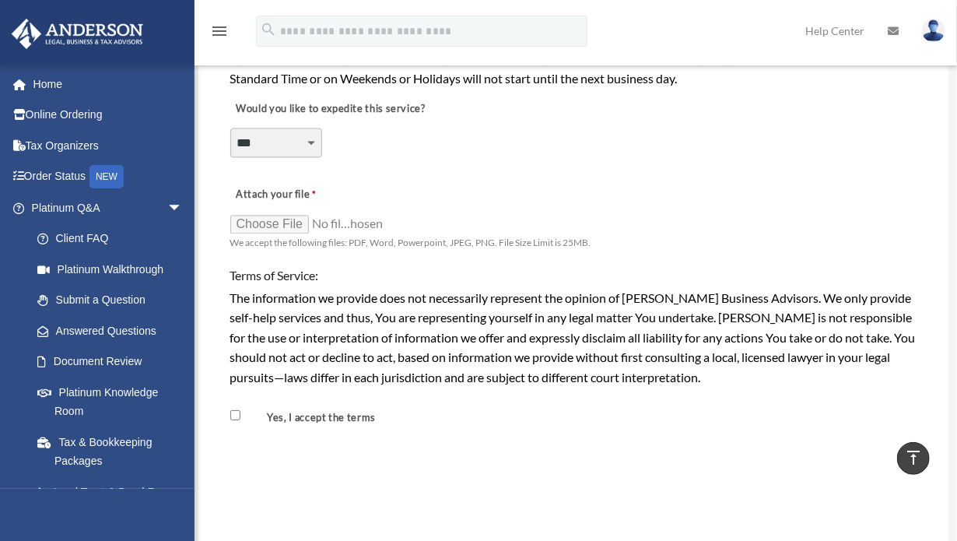
scroll to position [1011, 0]
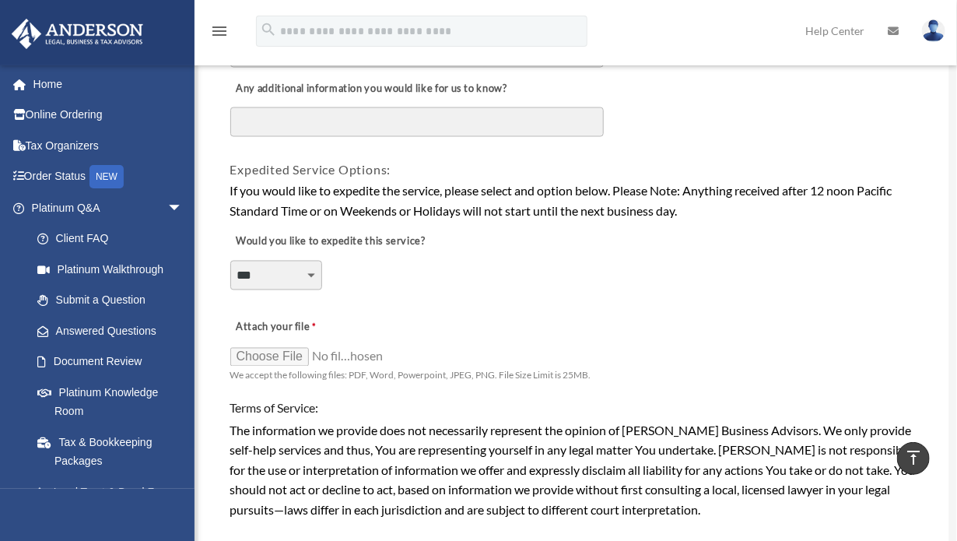
click at [251, 261] on select "**********" at bounding box center [276, 276] width 92 height 30
click at [230, 261] on select "**********" at bounding box center [276, 276] width 92 height 30
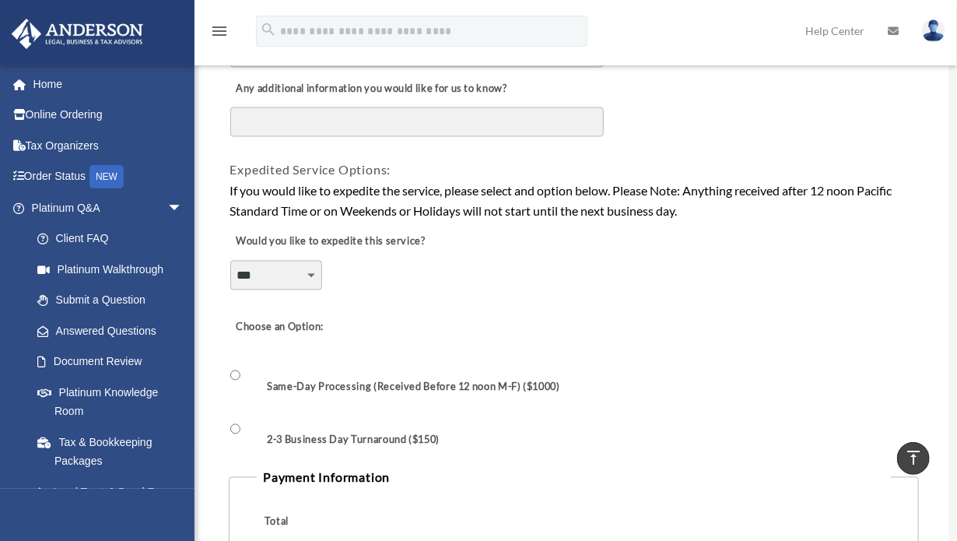
click at [243, 264] on select "**********" at bounding box center [276, 276] width 92 height 30
select select "********"
click at [230, 261] on select "**********" at bounding box center [276, 276] width 92 height 30
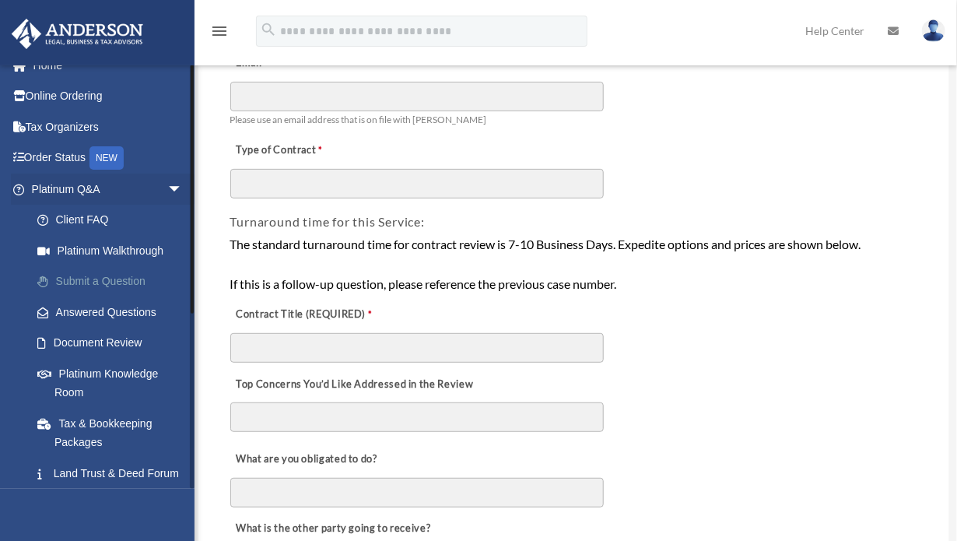
scroll to position [0, 0]
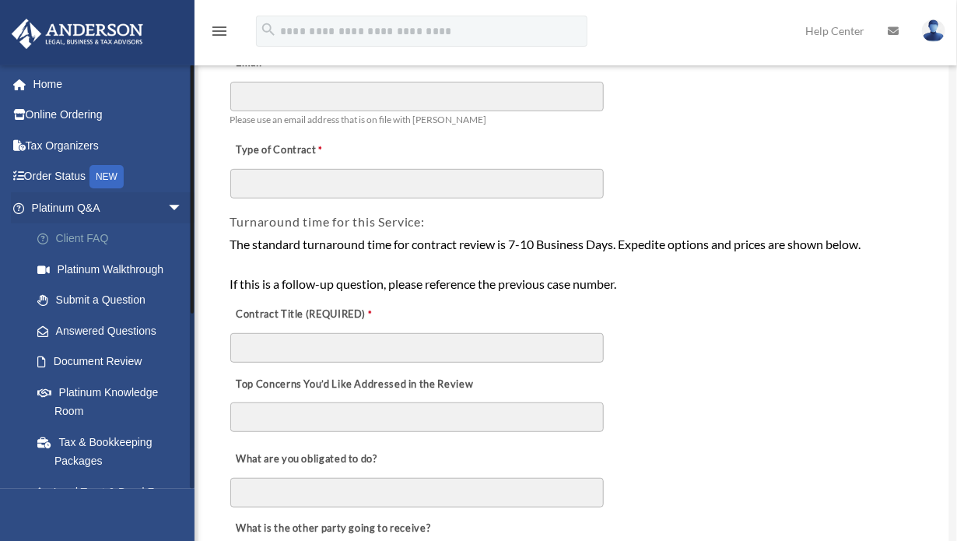
click at [84, 238] on link "Client FAQ" at bounding box center [114, 238] width 184 height 31
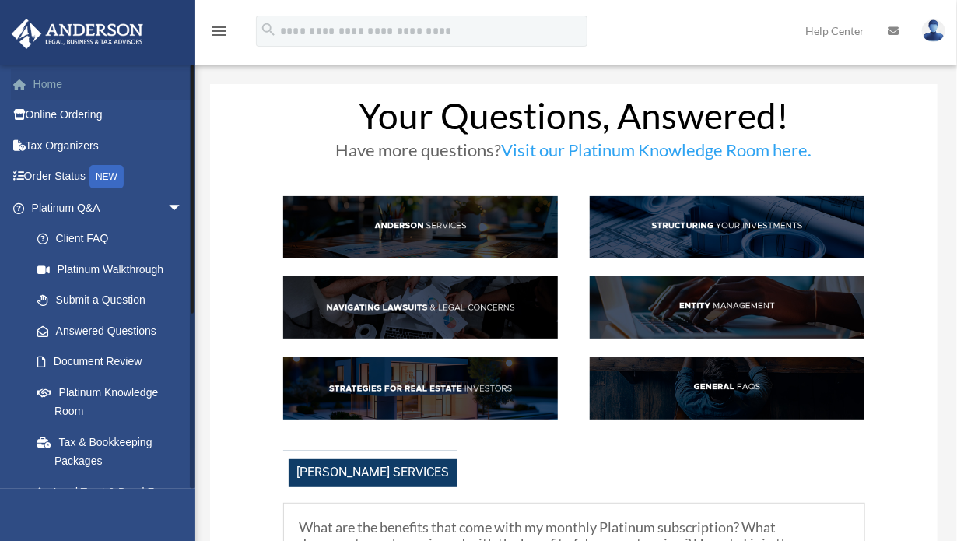
click at [51, 89] on link "Home" at bounding box center [108, 83] width 195 height 31
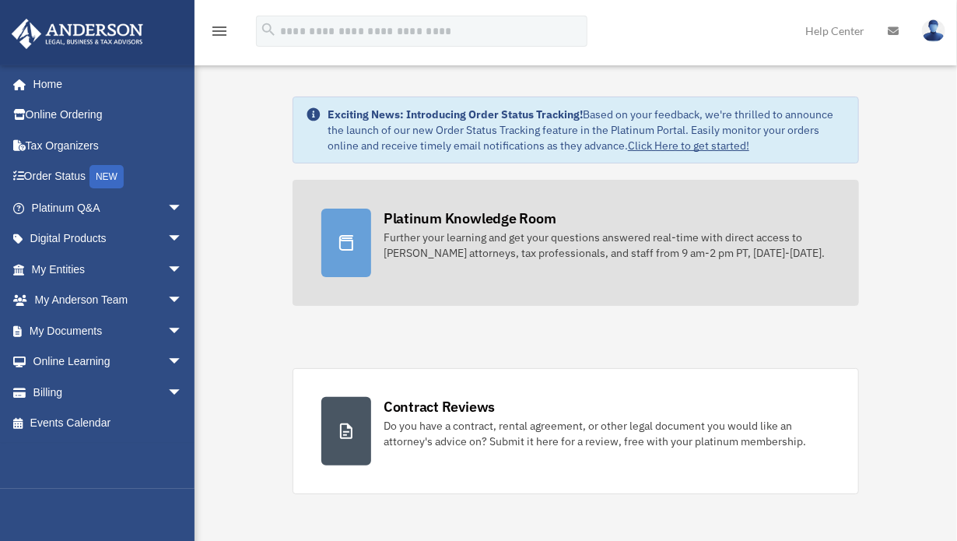
click at [442, 258] on div "Further your learning and get your questions answered real-time with direct acc…" at bounding box center [607, 245] width 447 height 31
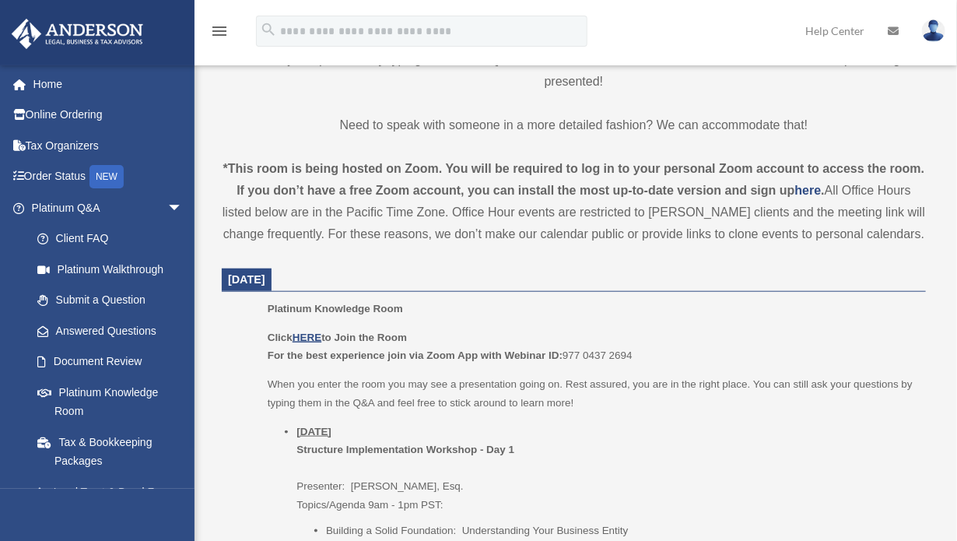
scroll to position [467, 0]
drag, startPoint x: 230, startPoint y: 275, endPoint x: 333, endPoint y: 279, distance: 102.7
click at [272, 279] on span "[DATE]" at bounding box center [247, 279] width 50 height 23
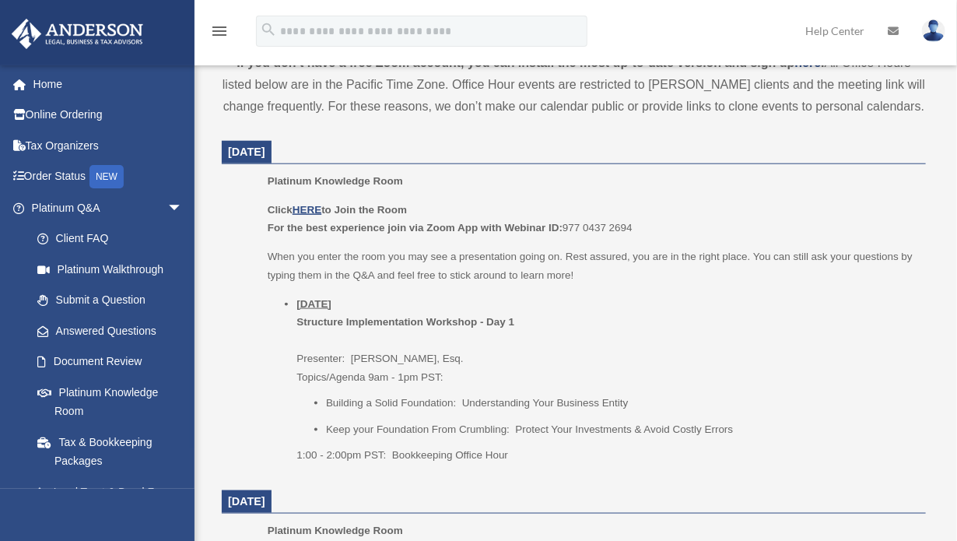
scroll to position [622, 0]
